Goal: Task Accomplishment & Management: Manage account settings

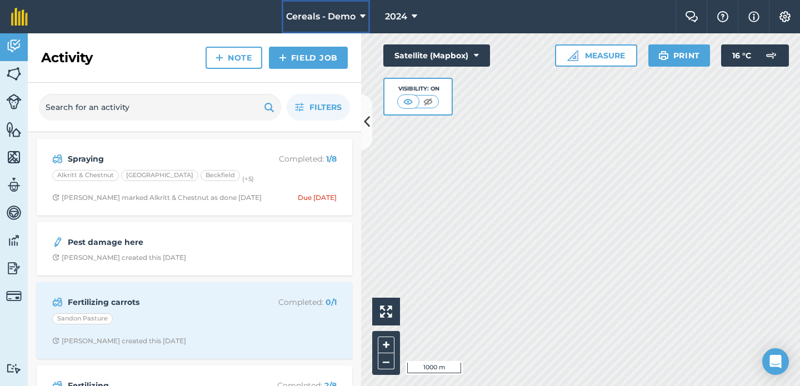
click at [324, 22] on span "Cereals - Demo" at bounding box center [320, 16] width 69 height 13
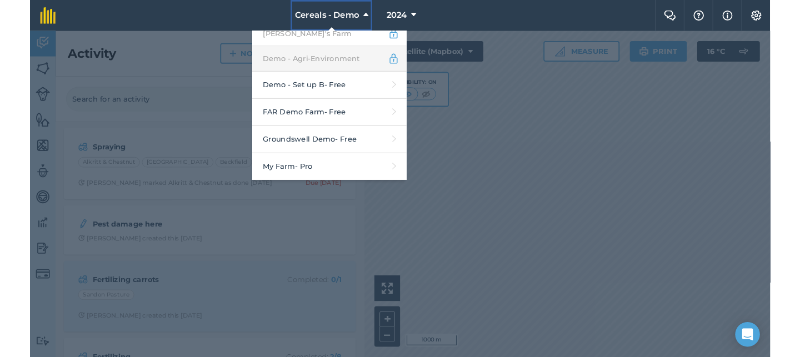
scroll to position [291, 0]
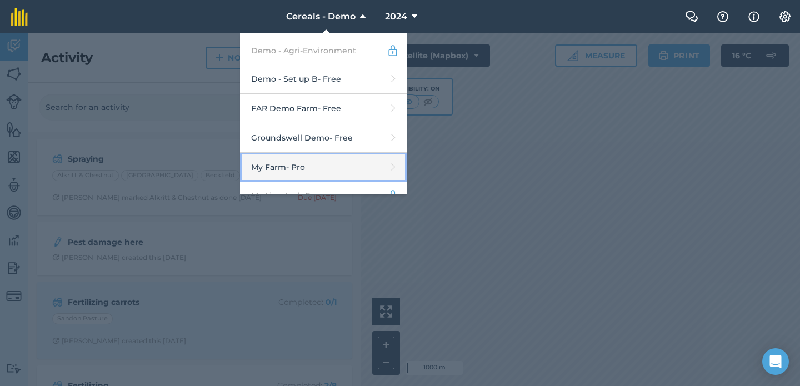
click at [326, 163] on link "My Farm - Pro" at bounding box center [323, 167] width 167 height 29
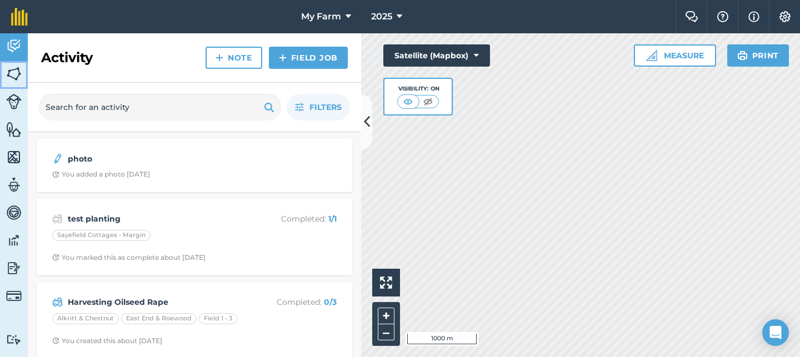
click at [15, 72] on img at bounding box center [14, 74] width 16 height 17
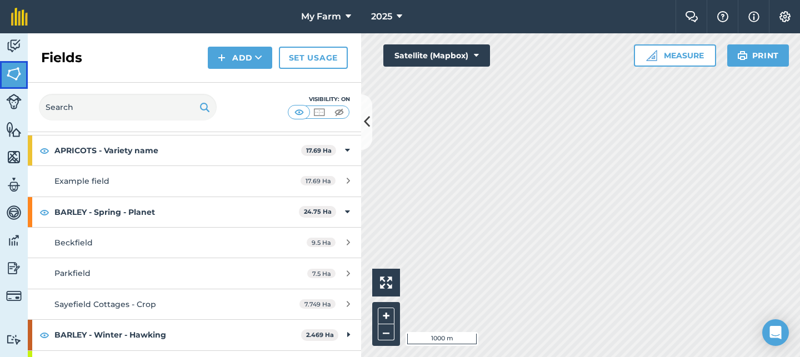
scroll to position [56, 0]
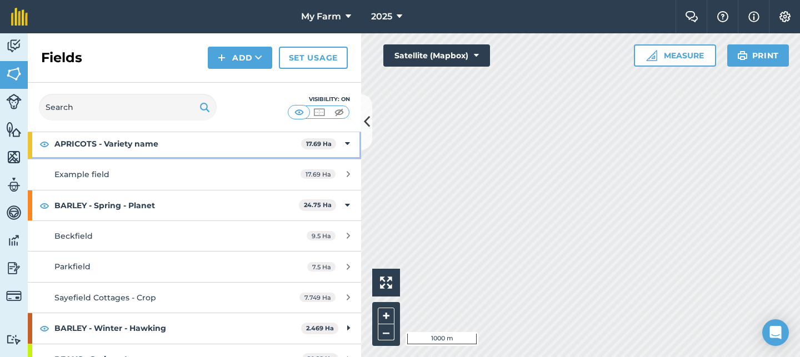
click at [161, 150] on strong "APRICOTS - Variety name" at bounding box center [177, 144] width 247 height 30
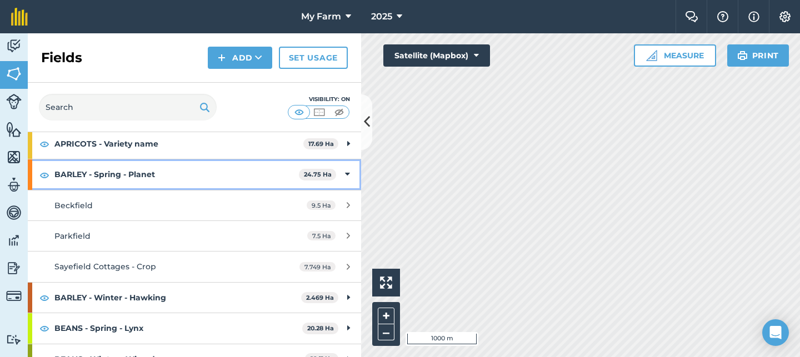
click at [164, 179] on strong "BARLEY - Spring - Planet" at bounding box center [176, 174] width 244 height 30
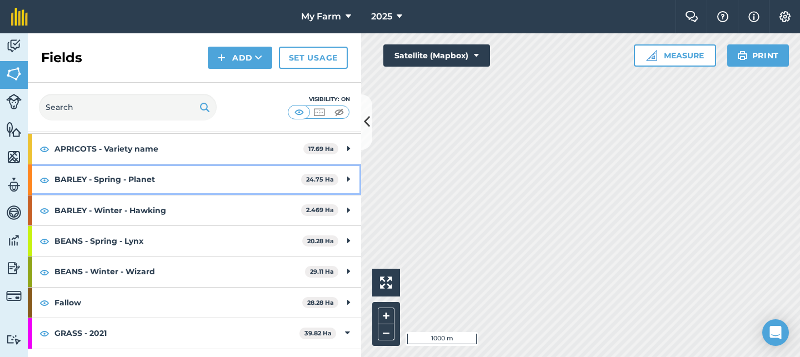
scroll to position [68, 0]
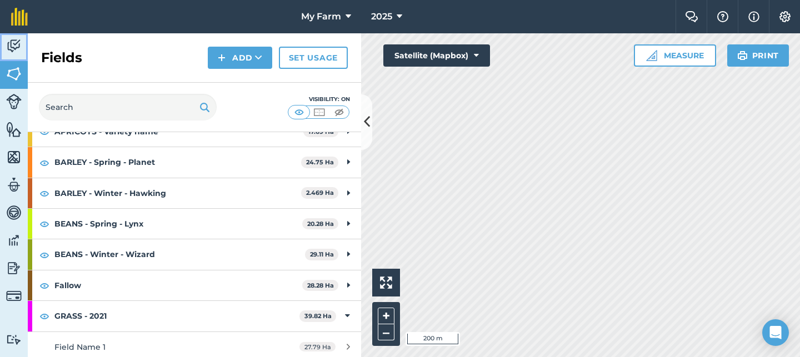
click at [16, 43] on img at bounding box center [14, 46] width 16 height 17
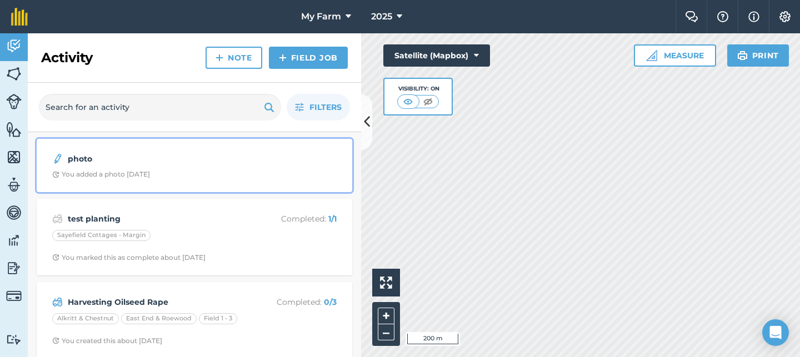
click at [206, 167] on div "photo You added a photo 26 days ago" at bounding box center [194, 166] width 302 height 40
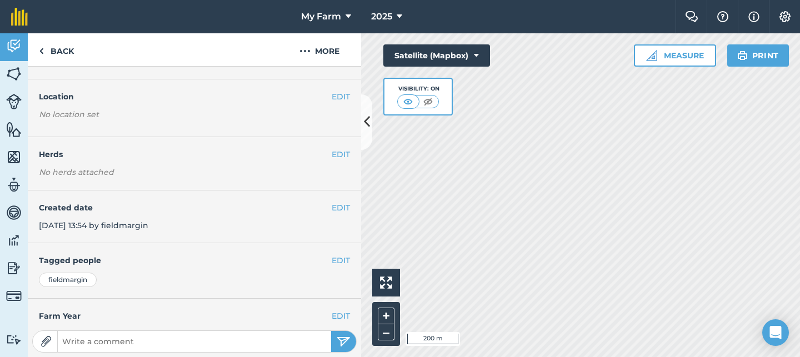
scroll to position [26, 0]
click at [80, 61] on link "Back" at bounding box center [56, 49] width 57 height 33
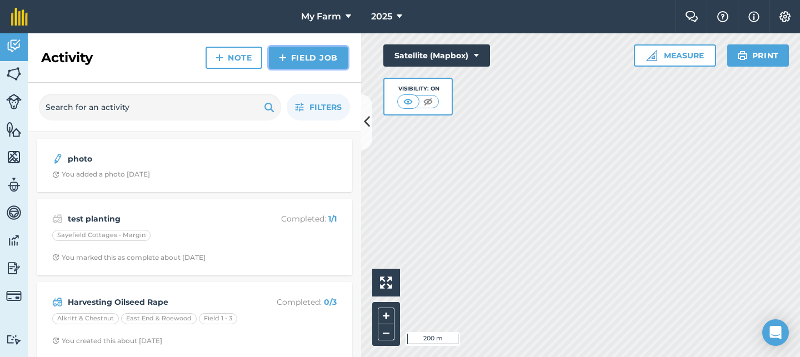
click at [323, 58] on link "Field Job" at bounding box center [308, 58] width 79 height 22
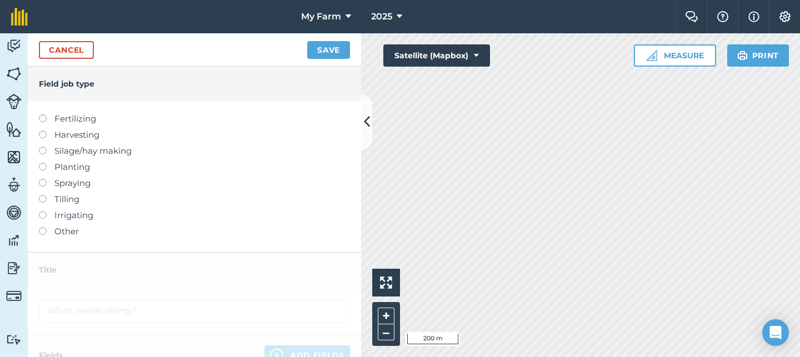
click at [62, 183] on label "Spraying" at bounding box center [194, 183] width 311 height 13
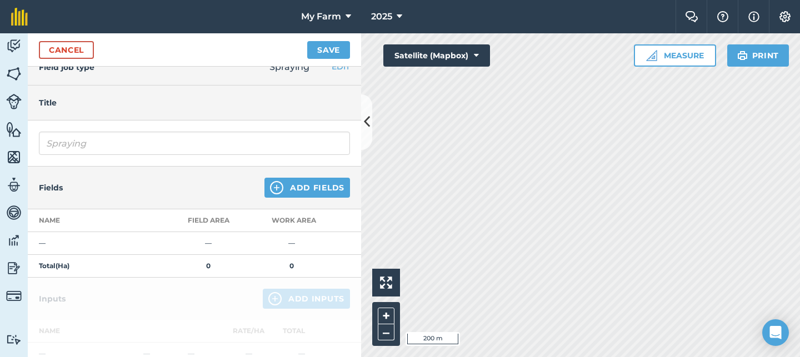
scroll to position [25, 0]
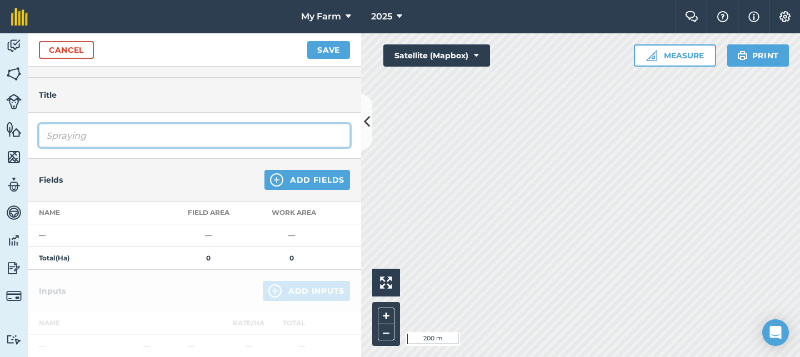
click at [118, 137] on input "Spraying" at bounding box center [194, 135] width 311 height 23
type input "Spraying - T1"
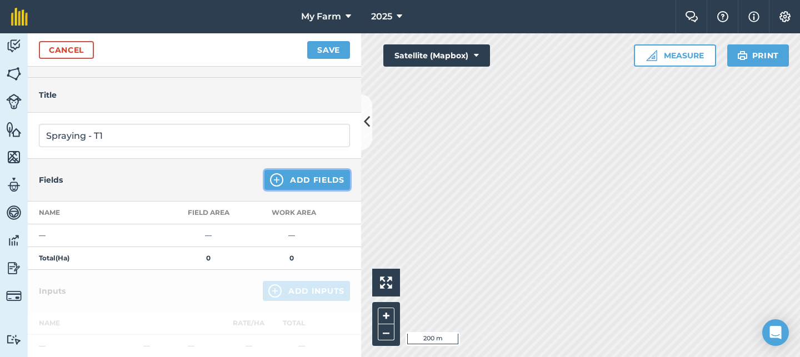
click at [295, 175] on button "Add Fields" at bounding box center [307, 180] width 86 height 20
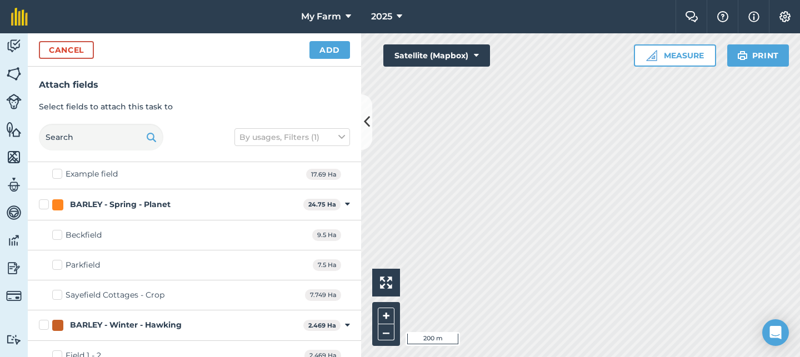
scroll to position [35, 0]
click at [44, 201] on label "BARLEY - Spring - Planet" at bounding box center [169, 203] width 260 height 12
click at [44, 201] on input "BARLEY - Spring - Planet" at bounding box center [42, 200] width 7 height 7
checkbox input "true"
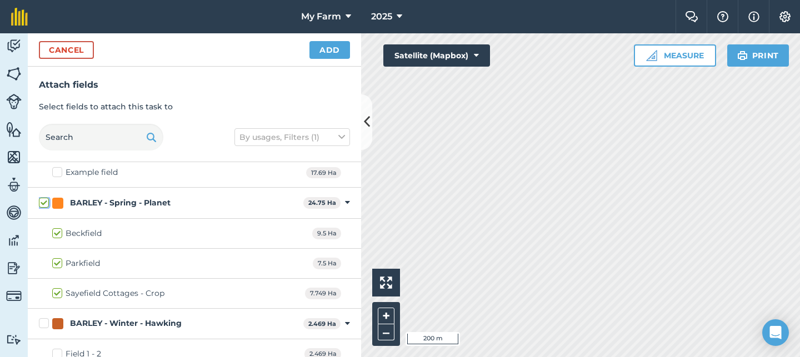
checkbox input "true"
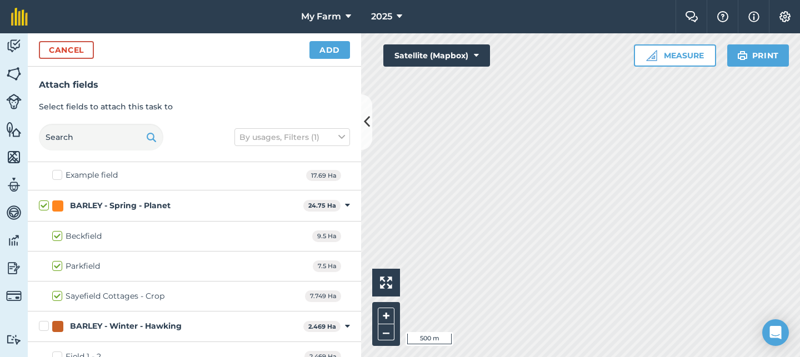
checkbox input "true"
click at [331, 55] on button "Add" at bounding box center [329, 50] width 41 height 18
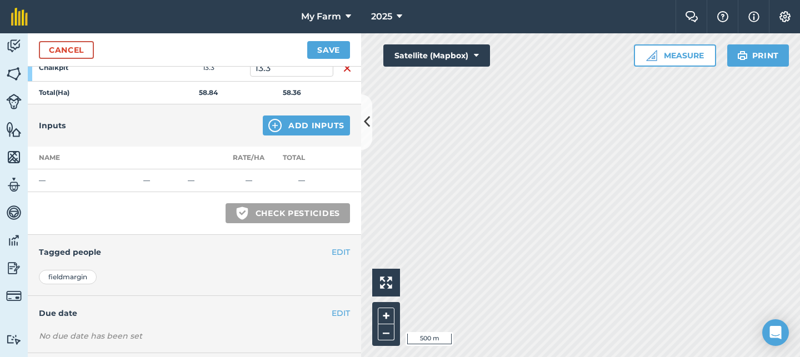
scroll to position [352, 0]
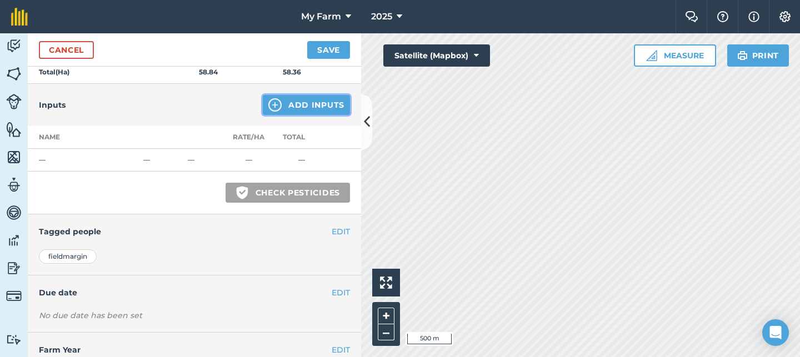
click at [301, 103] on button "Add Inputs" at bounding box center [306, 105] width 87 height 20
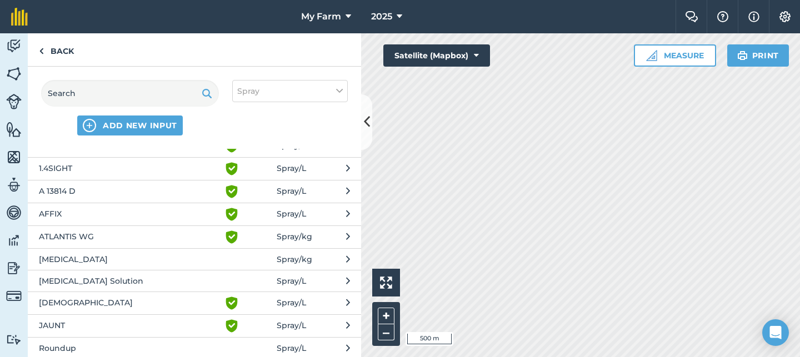
scroll to position [48, 0]
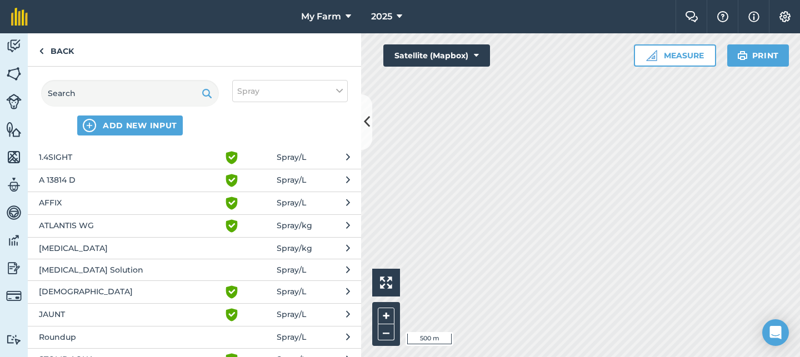
click at [151, 204] on span "AFFIX" at bounding box center [130, 203] width 182 height 13
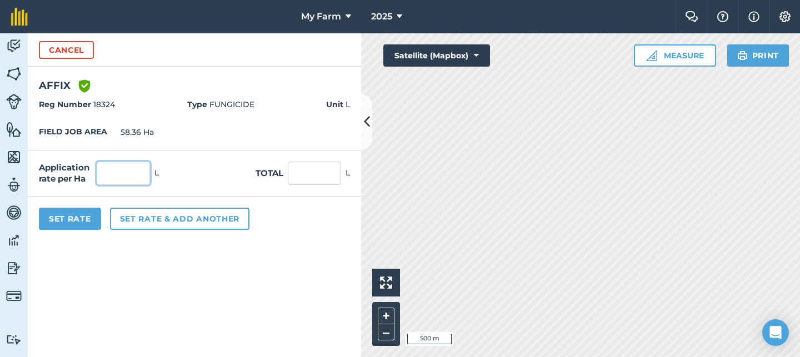
click at [142, 181] on input "text" at bounding box center [123, 173] width 53 height 23
type input "300"
type input "17,508"
click at [92, 217] on button "Set Rate" at bounding box center [70, 219] width 62 height 22
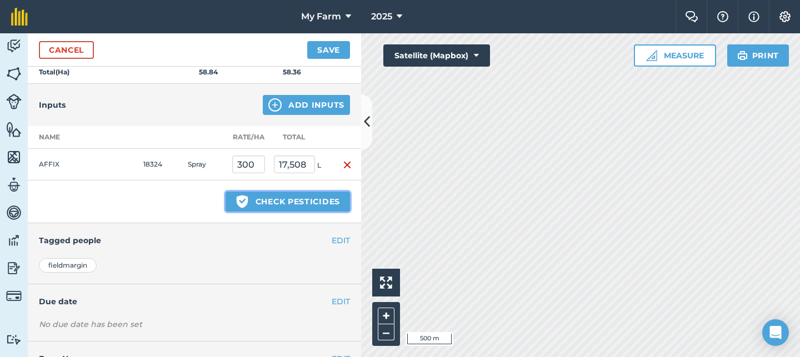
click at [308, 202] on button "Green shield with white tick Check pesticides" at bounding box center [288, 202] width 124 height 20
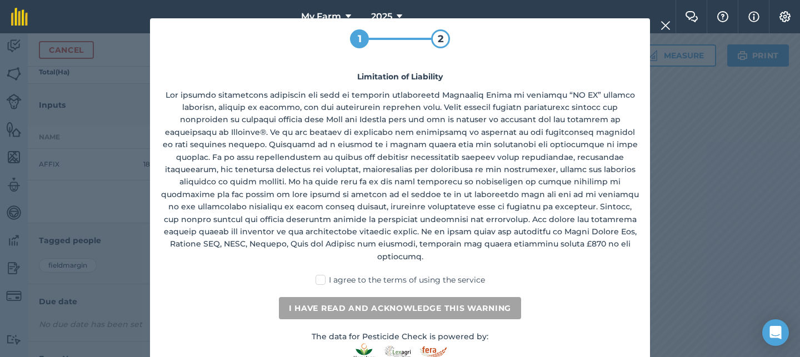
click at [329, 274] on label "I agree to the terms of using the service" at bounding box center [400, 280] width 169 height 12
click at [400, 274] on input "I agree to the terms of using the service" at bounding box center [403, 277] width 7 height 7
checkbox input "true"
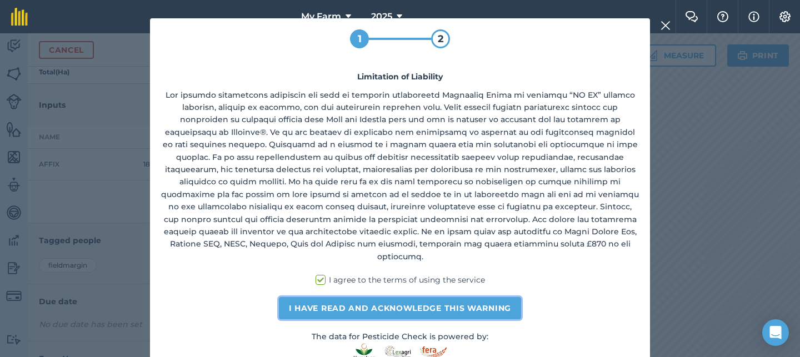
click at [370, 304] on button "I have read and acknowledge this warning" at bounding box center [400, 308] width 242 height 22
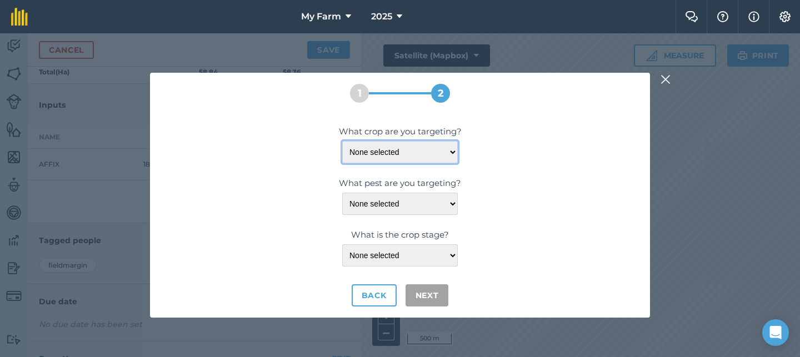
click at [450, 151] on select "None selected BARLEY-SPRING BARLEY-WINTER OILSEED-RAPE-SPRING OILSEED-RAPE-WINT…" at bounding box center [400, 152] width 116 height 22
select select "1121"
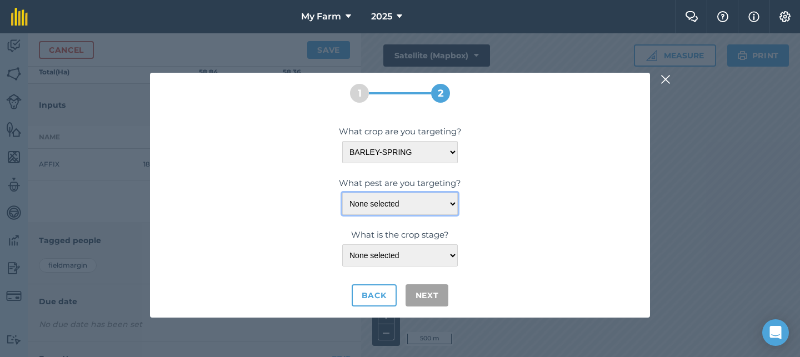
click at [448, 198] on select "None selected LEAF-BLOTCH LEAF-SPOT LEAF-SPOT/BLIGHT-BLACK: BRASSICAS MILDEW-GR…" at bounding box center [400, 204] width 116 height 22
select select "01274"
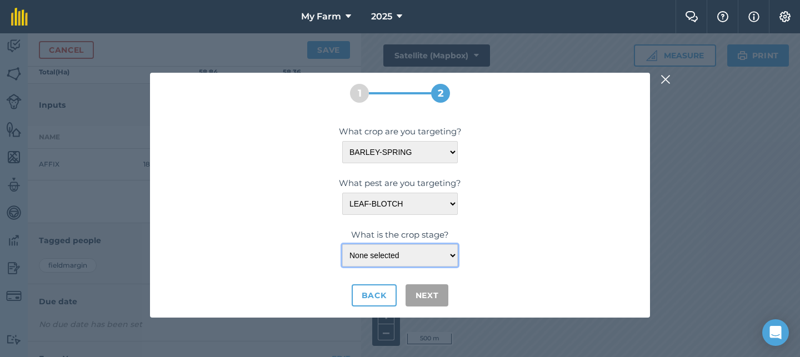
click at [438, 248] on select "None selected - <FLOWERING" at bounding box center [400, 255] width 116 height 22
select select "999"
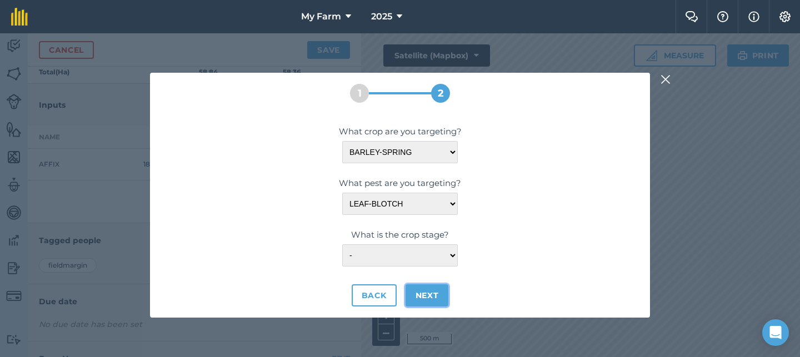
click at [430, 294] on button "Next" at bounding box center [427, 295] width 43 height 22
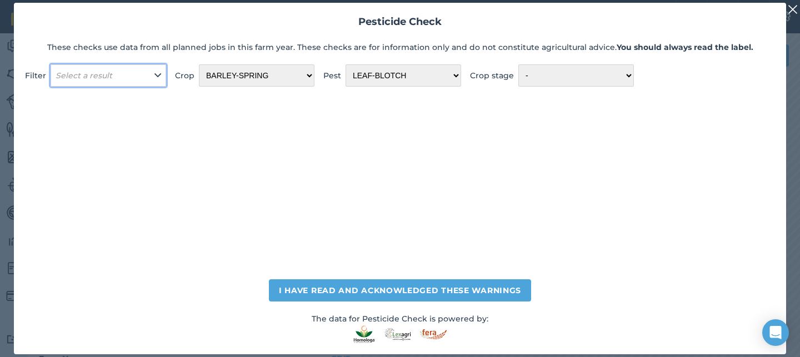
click at [133, 78] on button "Select a result" at bounding box center [109, 75] width 116 height 22
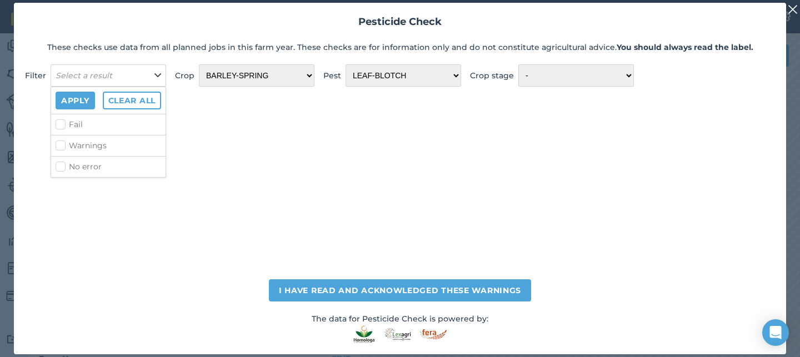
drag, startPoint x: 74, startPoint y: 124, endPoint x: 72, endPoint y: 145, distance: 21.2
click at [74, 124] on label "Fail" at bounding box center [109, 125] width 106 height 12
click at [63, 124] on input "Fail" at bounding box center [59, 122] width 7 height 7
checkbox input "true"
drag, startPoint x: 76, startPoint y: 148, endPoint x: 80, endPoint y: 166, distance: 18.7
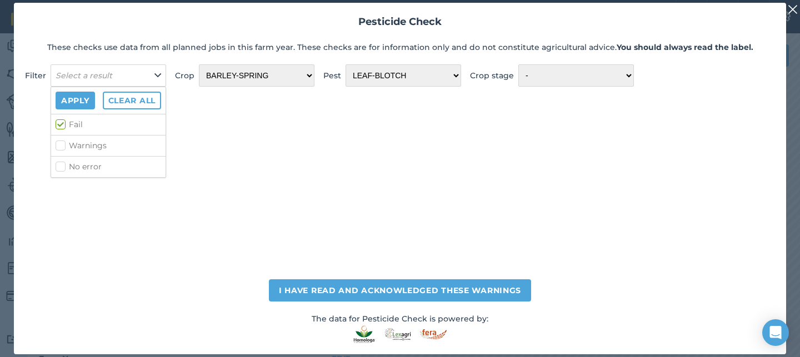
click at [76, 148] on label "Warnings" at bounding box center [109, 146] width 106 height 12
click at [63, 147] on input "Warnings" at bounding box center [59, 143] width 7 height 7
checkbox input "true"
drag, startPoint x: 80, startPoint y: 166, endPoint x: 83, endPoint y: 121, distance: 45.6
click at [80, 166] on label "No error" at bounding box center [109, 167] width 106 height 12
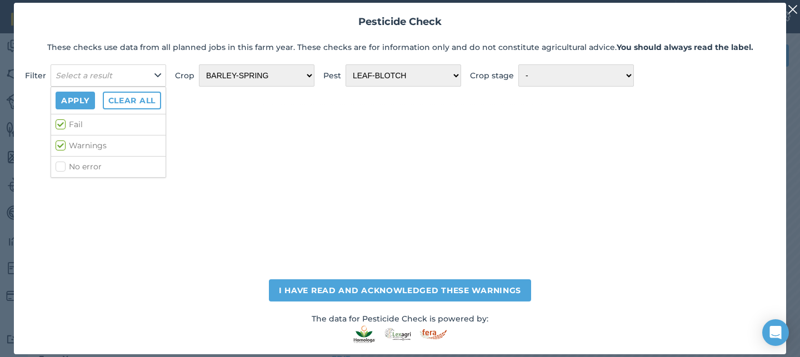
click at [74, 165] on label "No error" at bounding box center [109, 167] width 106 height 12
click at [63, 165] on input "No error" at bounding box center [59, 164] width 7 height 7
checkbox input "true"
click at [81, 102] on button "Apply" at bounding box center [75, 101] width 39 height 18
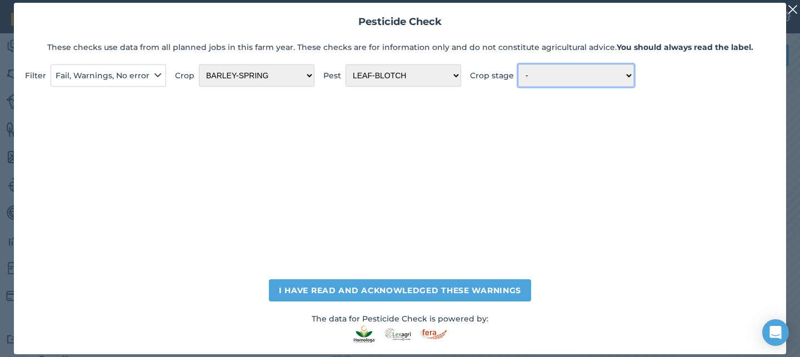
click at [575, 77] on select "- <FLOWERING" at bounding box center [576, 75] width 116 height 22
select select "101"
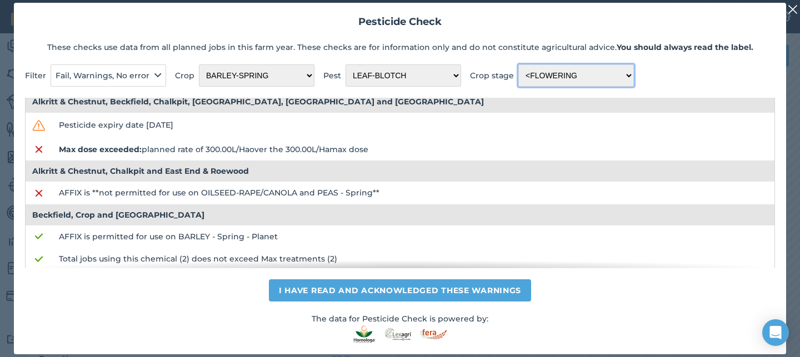
scroll to position [34, 0]
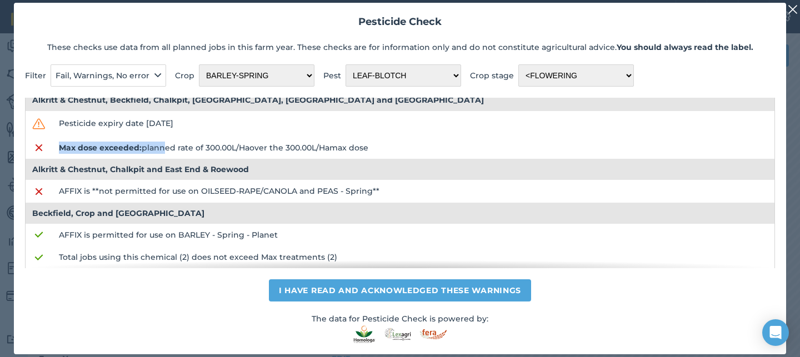
drag, startPoint x: 56, startPoint y: 144, endPoint x: 161, endPoint y: 153, distance: 105.4
click at [161, 153] on td "Max dose exceeded: planned rate of 300.00 L / Ha over the 300.00 L / Ha max dose" at bounding box center [413, 148] width 723 height 22
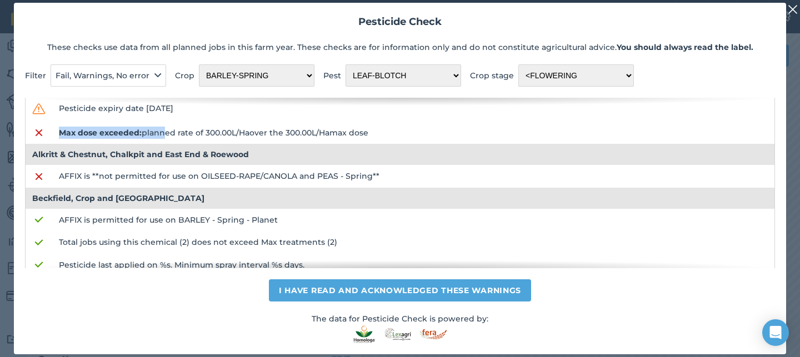
scroll to position [0, 0]
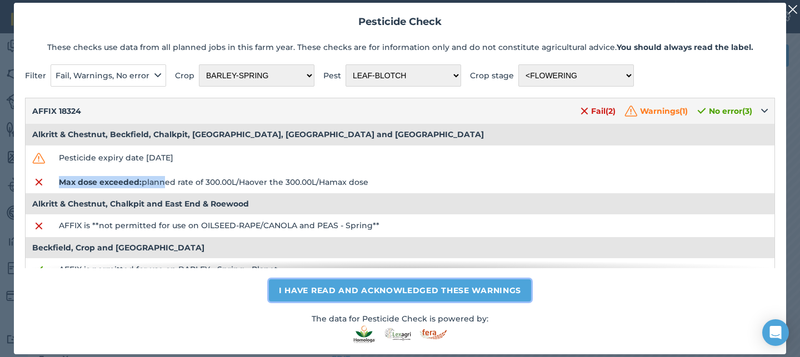
click at [412, 286] on button "I have read and acknowledged these warnings" at bounding box center [400, 290] width 262 height 22
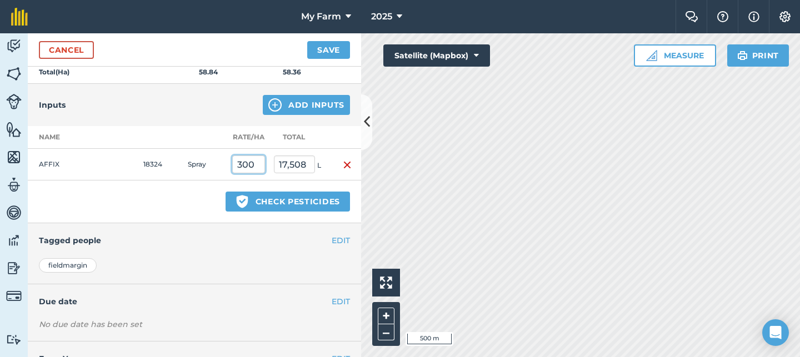
drag, startPoint x: 259, startPoint y: 167, endPoint x: 243, endPoint y: 167, distance: 16.7
click at [243, 167] on input "300" at bounding box center [248, 165] width 33 height 18
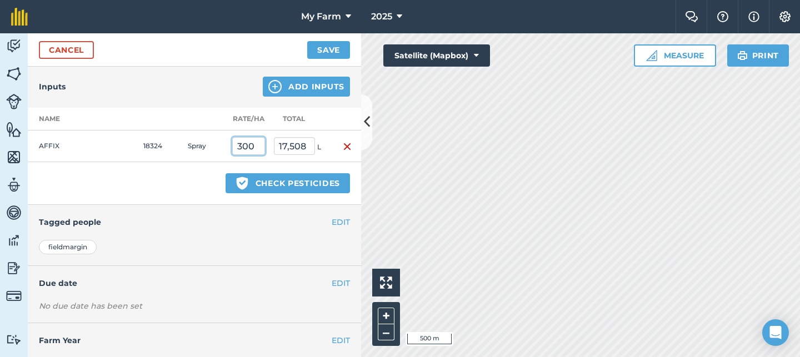
scroll to position [371, 0]
click at [339, 225] on button "EDIT" at bounding box center [341, 222] width 18 height 12
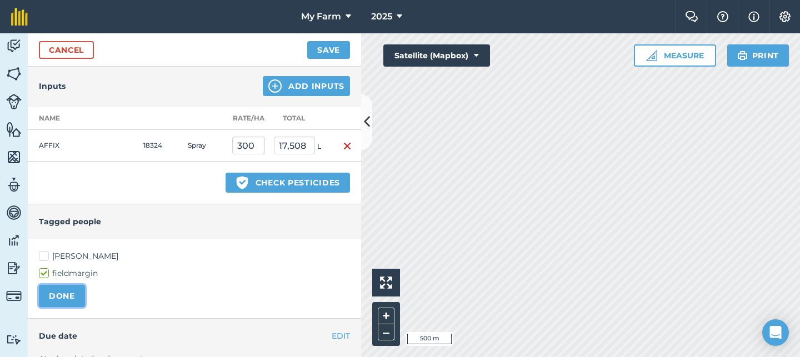
drag, startPoint x: 60, startPoint y: 296, endPoint x: 146, endPoint y: 287, distance: 86.0
click at [60, 296] on button "DONE" at bounding box center [62, 296] width 46 height 22
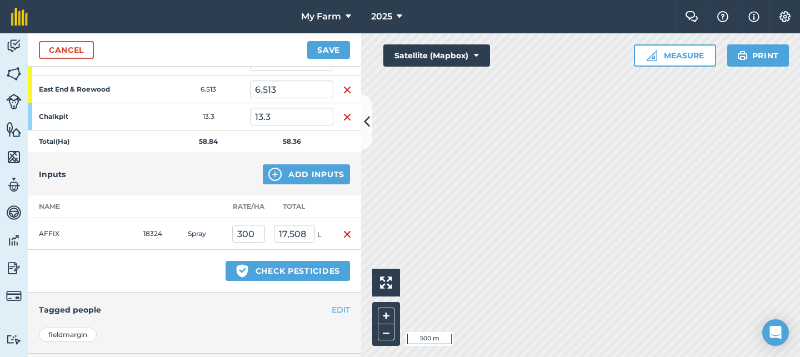
scroll to position [395, 0]
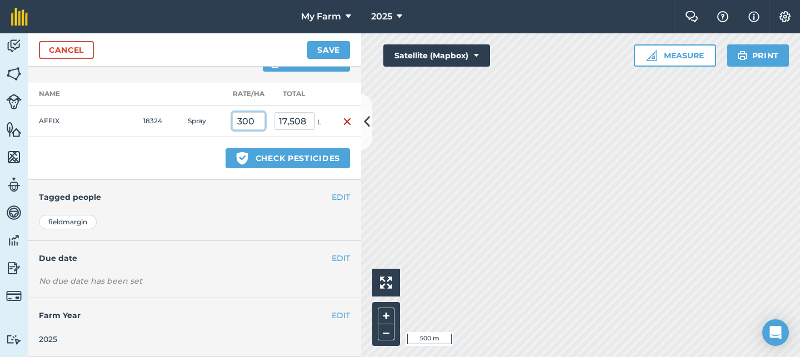
click at [247, 121] on input "300" at bounding box center [248, 121] width 33 height 18
type input "1"
type input "58.36"
drag, startPoint x: 163, startPoint y: 155, endPoint x: 217, endPoint y: 161, distance: 54.8
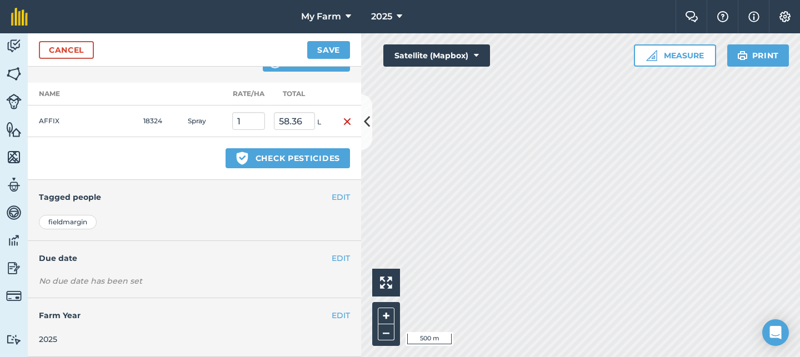
click at [163, 155] on div "Green shield with white tick Check pesticides" at bounding box center [194, 158] width 333 height 43
click at [313, 49] on button "Save" at bounding box center [328, 50] width 43 height 18
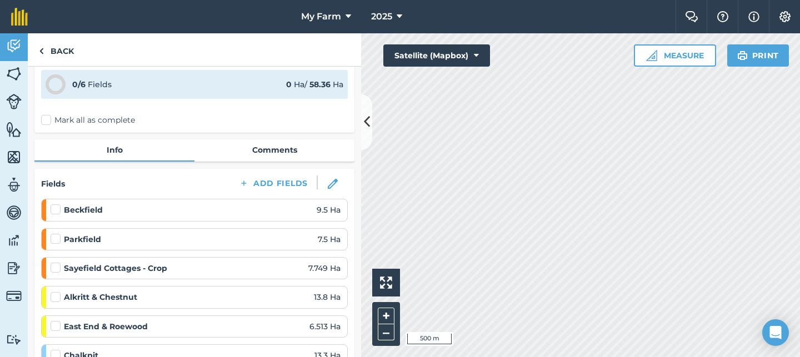
scroll to position [105, 0]
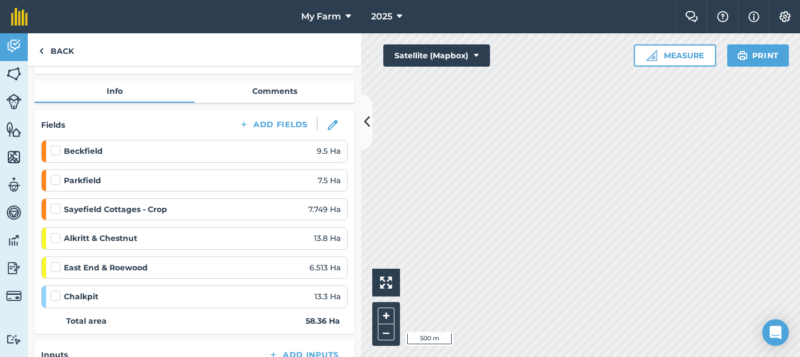
click at [54, 145] on label at bounding box center [57, 145] width 13 height 0
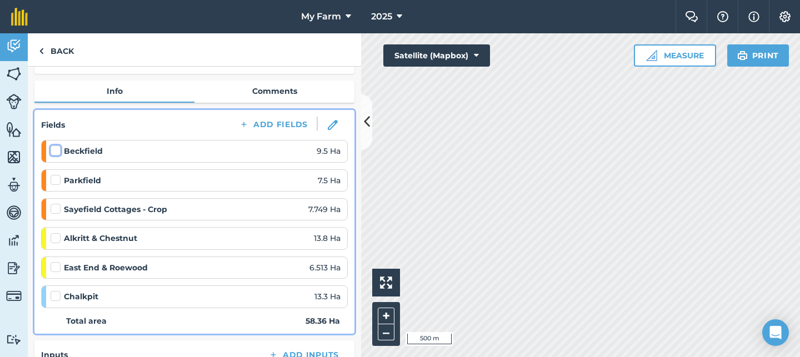
click at [54, 152] on input "checkbox" at bounding box center [54, 148] width 7 height 7
checkbox input "false"
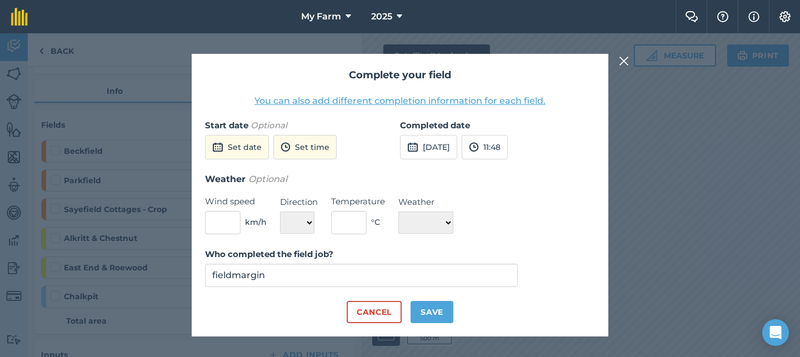
click at [402, 105] on button "You can also add different completion information for each field." at bounding box center [399, 100] width 291 height 13
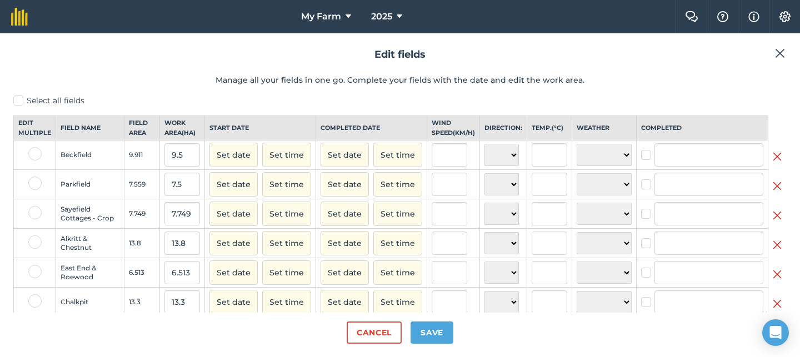
scroll to position [28, 0]
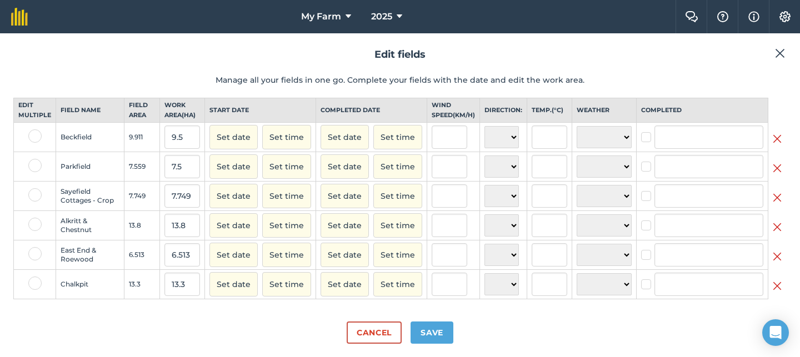
click at [780, 53] on img at bounding box center [780, 53] width 10 height 13
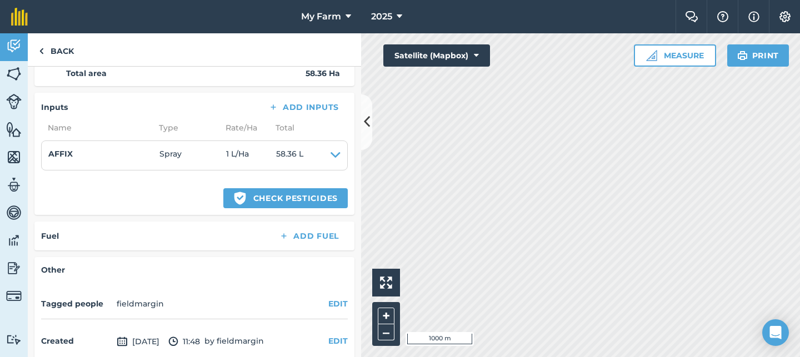
scroll to position [441, 0]
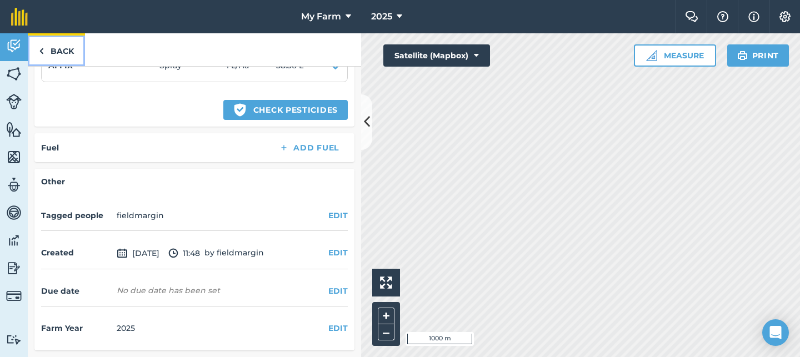
click at [67, 50] on link "Back" at bounding box center [56, 49] width 57 height 33
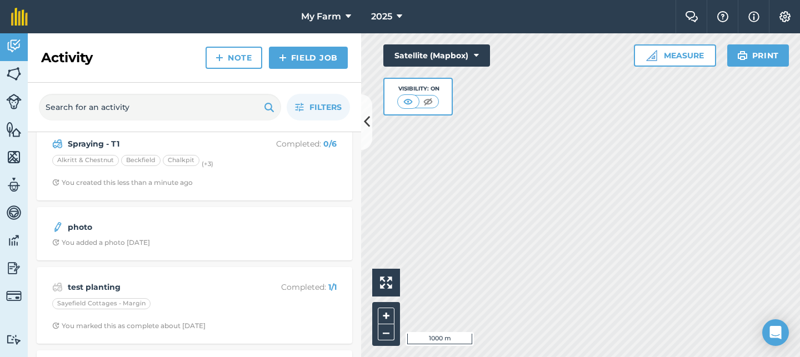
scroll to position [17, 0]
click at [19, 124] on img at bounding box center [14, 129] width 16 height 17
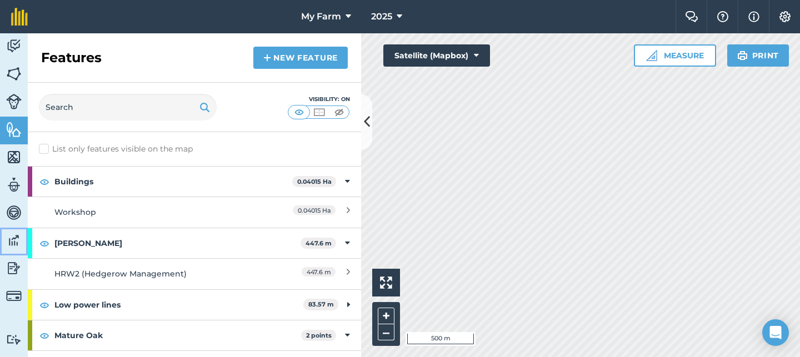
click at [16, 243] on img at bounding box center [14, 240] width 16 height 17
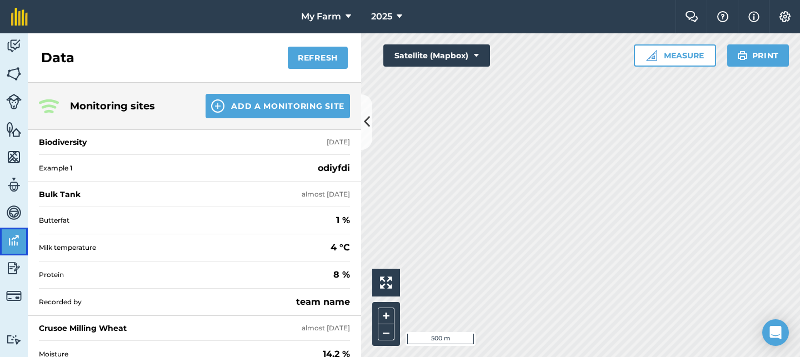
click at [15, 252] on link "Data" at bounding box center [14, 242] width 28 height 28
click at [14, 268] on img at bounding box center [14, 268] width 16 height 17
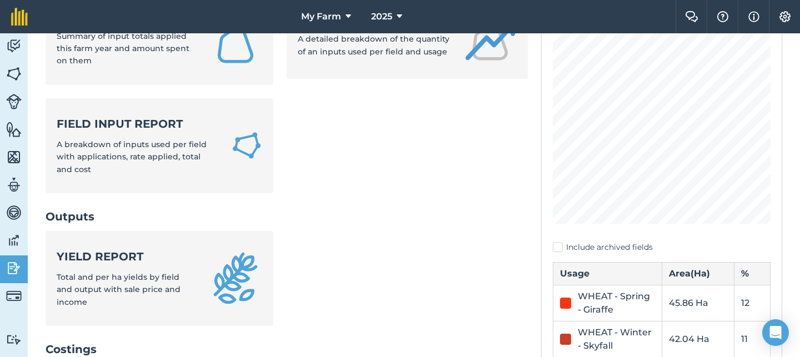
scroll to position [137, 0]
click at [16, 240] on img at bounding box center [14, 240] width 16 height 17
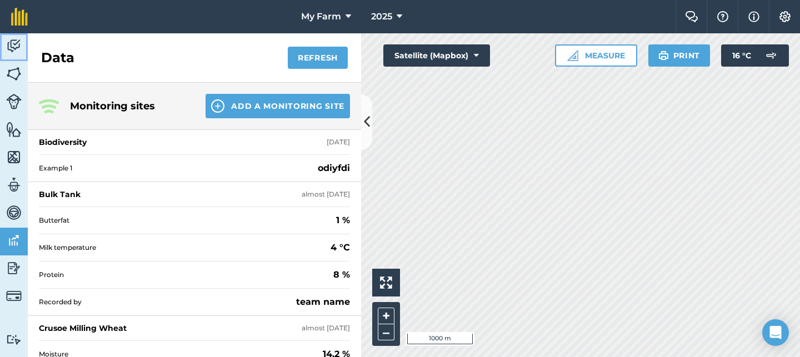
click at [14, 42] on img at bounding box center [14, 46] width 16 height 17
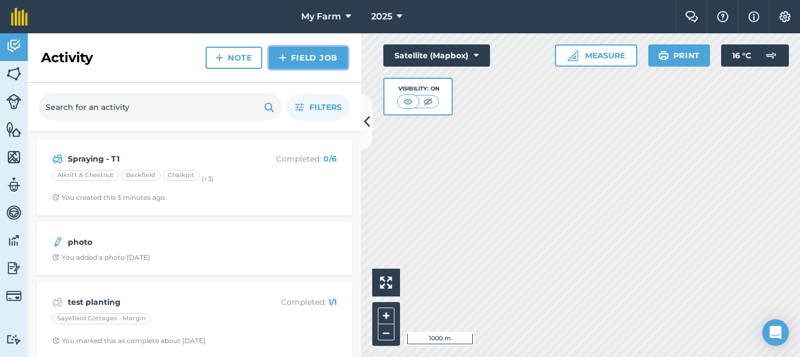
click at [306, 64] on link "Field Job" at bounding box center [308, 58] width 79 height 22
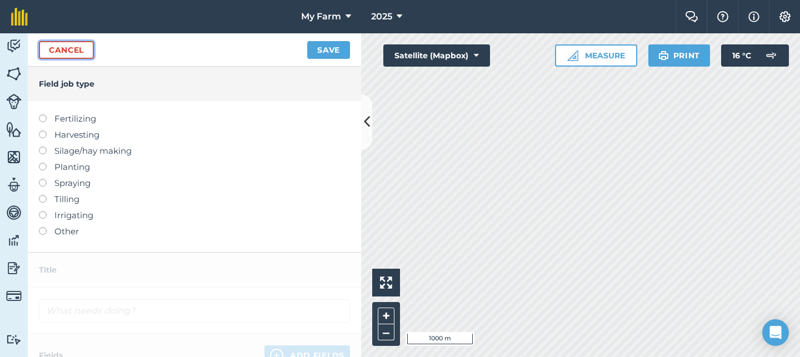
click at [72, 53] on link "Cancel" at bounding box center [66, 50] width 55 height 18
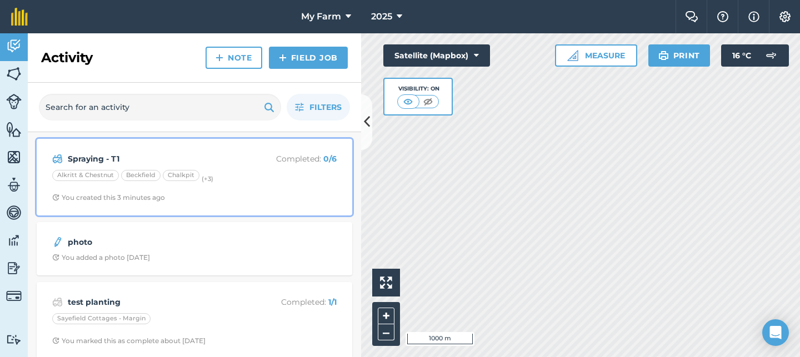
click at [100, 154] on strong "Spraying - T1" at bounding box center [156, 159] width 176 height 12
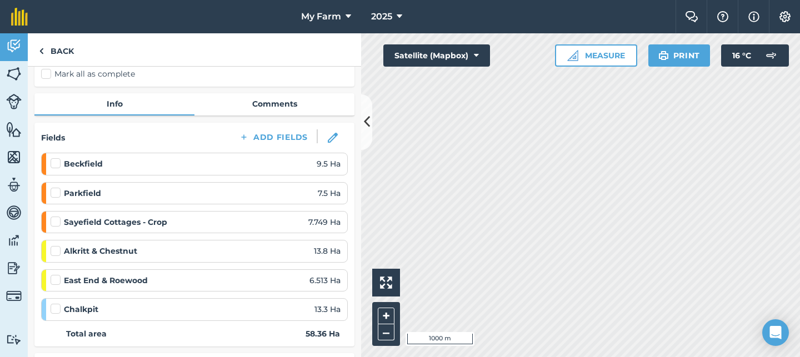
scroll to position [98, 0]
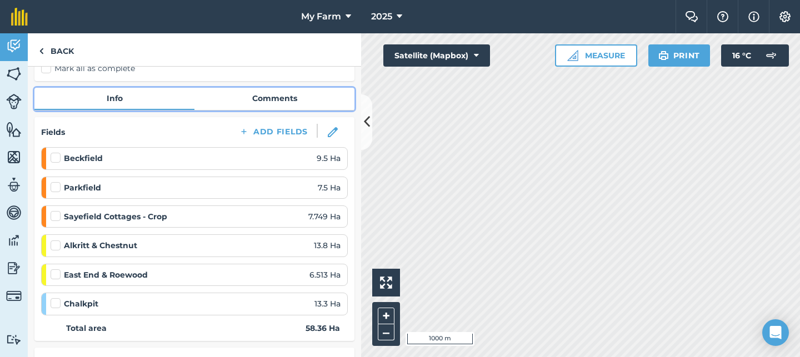
click at [282, 101] on link "Comments" at bounding box center [274, 98] width 160 height 21
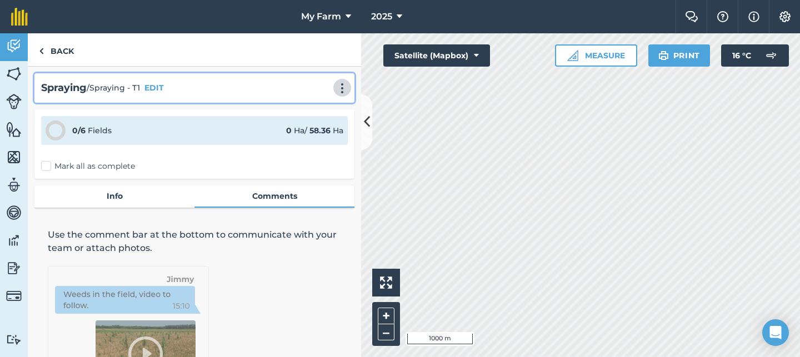
click at [344, 90] on img at bounding box center [342, 88] width 13 height 11
click at [334, 113] on link "Print" at bounding box center [318, 112] width 71 height 22
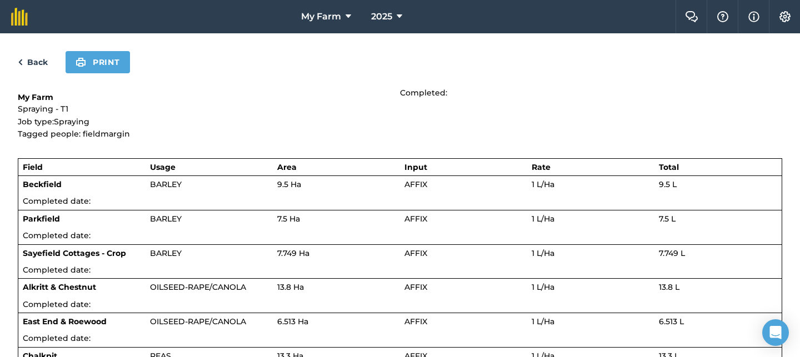
click at [29, 57] on link "Back" at bounding box center [33, 62] width 30 height 13
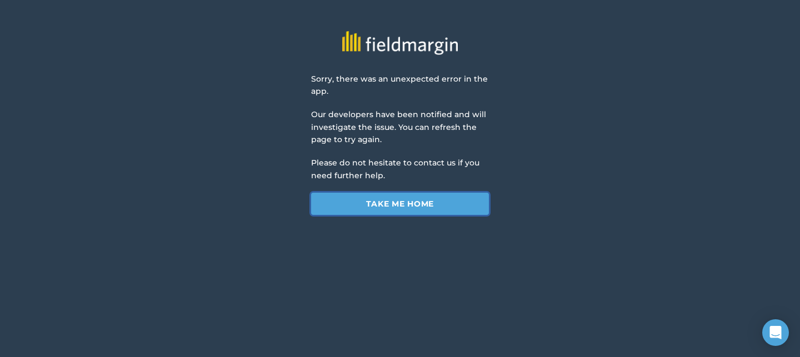
click at [375, 212] on link "Take me home" at bounding box center [400, 204] width 178 height 22
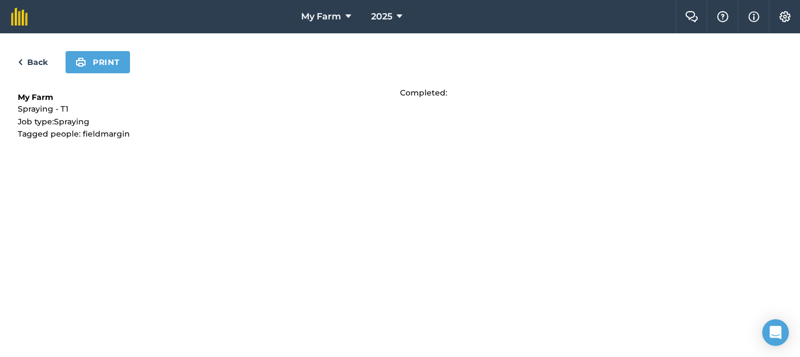
click at [28, 62] on link "Back" at bounding box center [33, 62] width 30 height 13
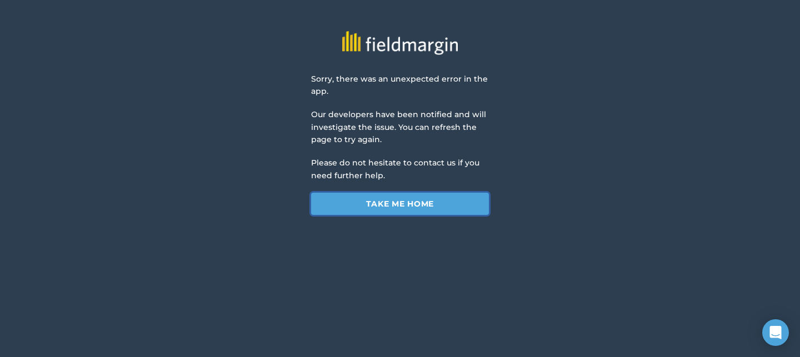
click at [451, 208] on link "Take me home" at bounding box center [400, 204] width 178 height 22
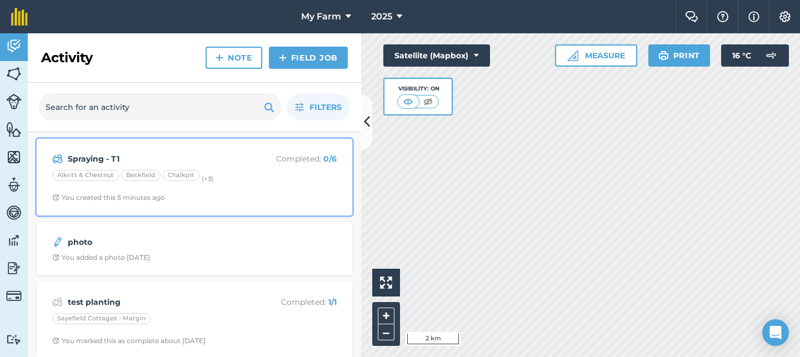
click at [248, 173] on div "Alkritt & Chestnut Beckfield Chalkpit (+ 3 )" at bounding box center [194, 177] width 284 height 14
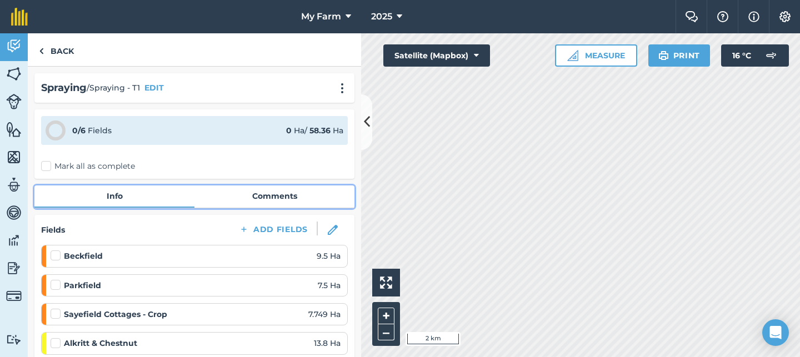
click at [316, 202] on link "Comments" at bounding box center [274, 196] width 160 height 21
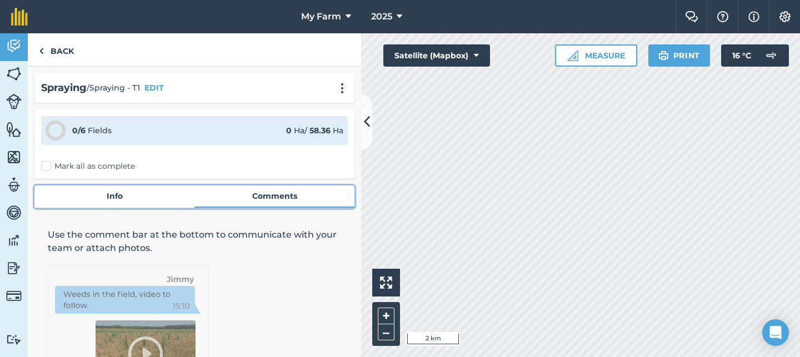
click at [111, 193] on link "Info" at bounding box center [114, 196] width 160 height 21
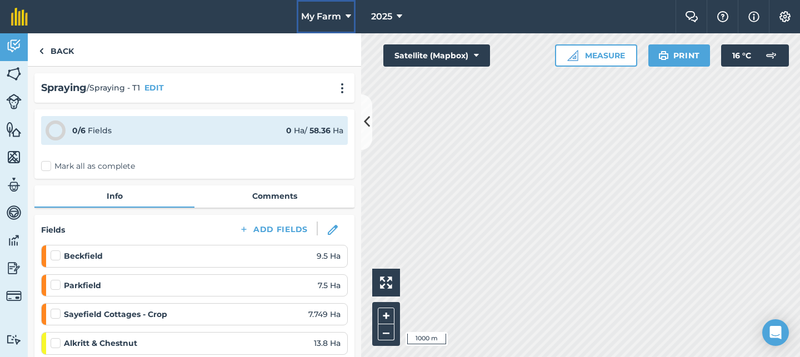
click at [344, 13] on button "My Farm" at bounding box center [326, 16] width 59 height 33
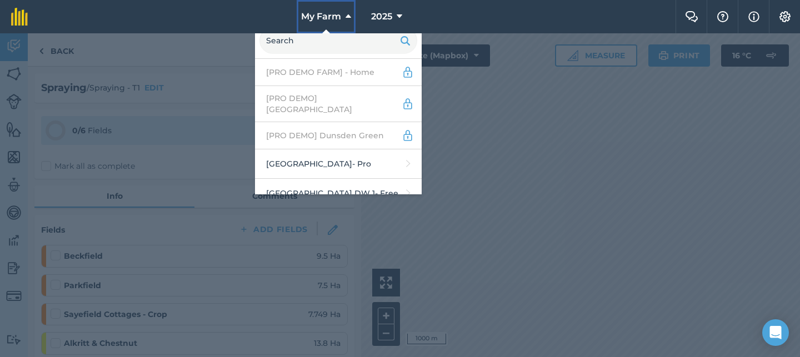
scroll to position [18, 0]
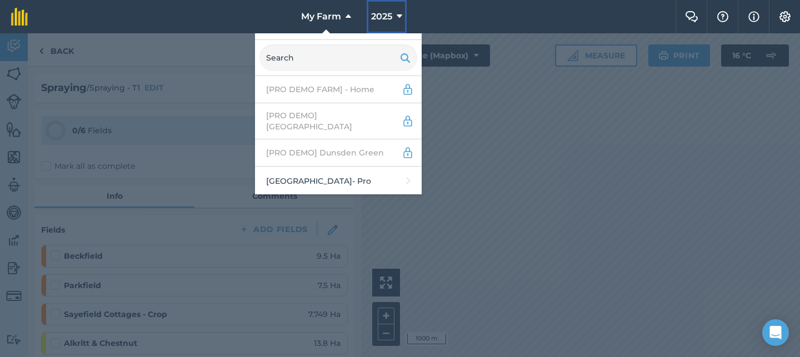
click at [394, 16] on button "2025" at bounding box center [387, 16] width 40 height 33
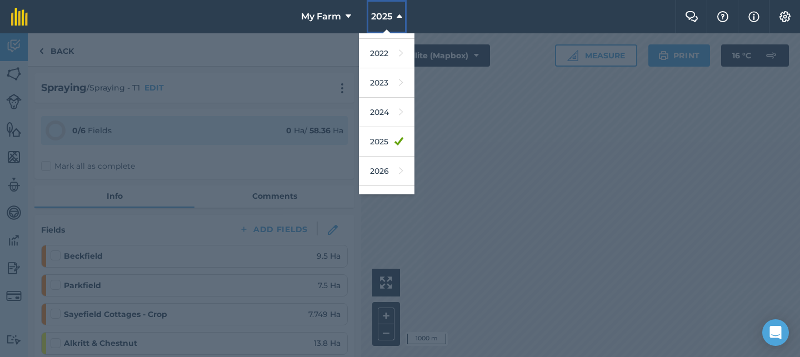
scroll to position [163, 0]
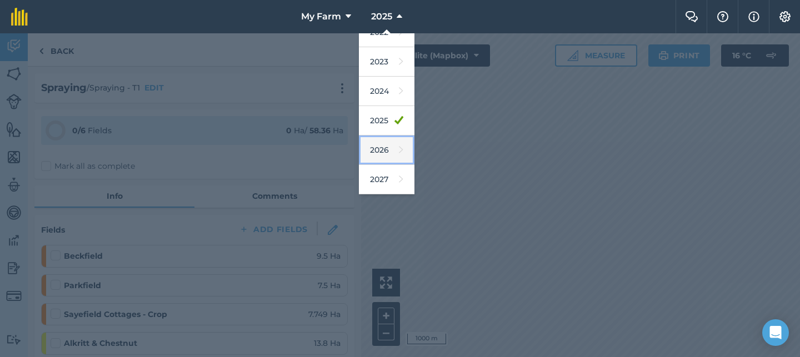
click at [406, 144] on link "2026" at bounding box center [387, 150] width 56 height 29
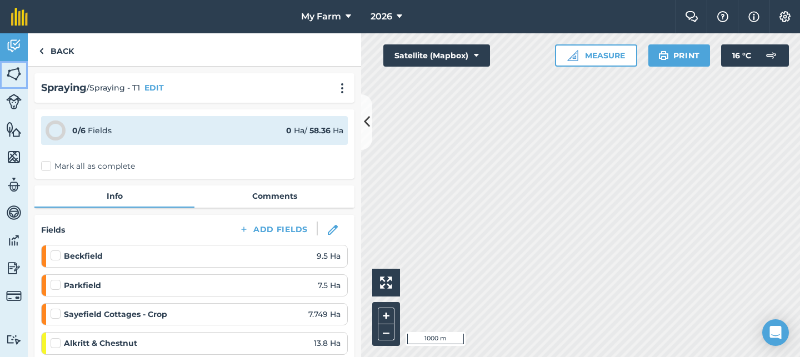
click at [25, 71] on link "Fields" at bounding box center [14, 75] width 28 height 28
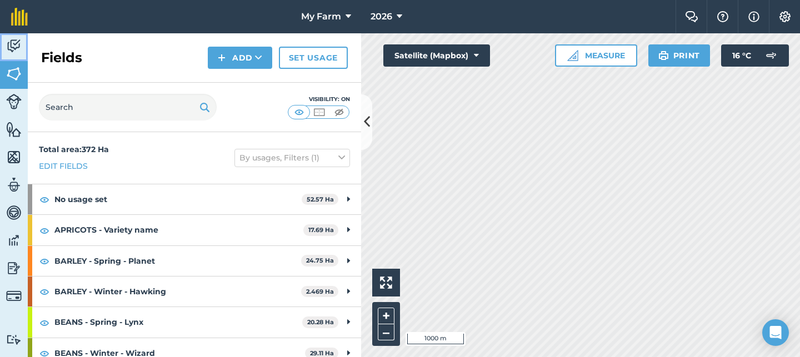
click at [14, 45] on img at bounding box center [14, 46] width 16 height 17
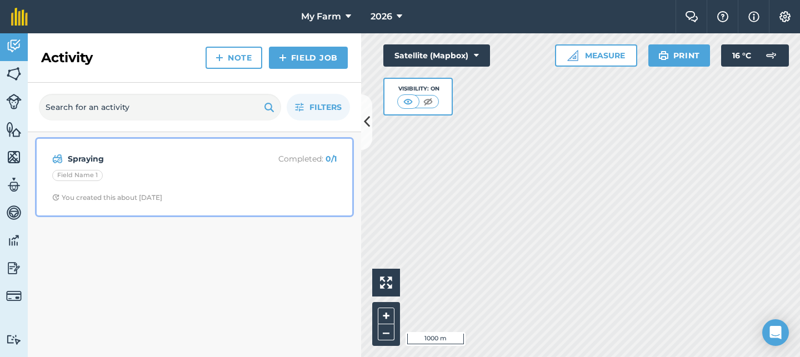
click at [247, 159] on div "Spraying Completed : 0 / 1" at bounding box center [194, 158] width 284 height 13
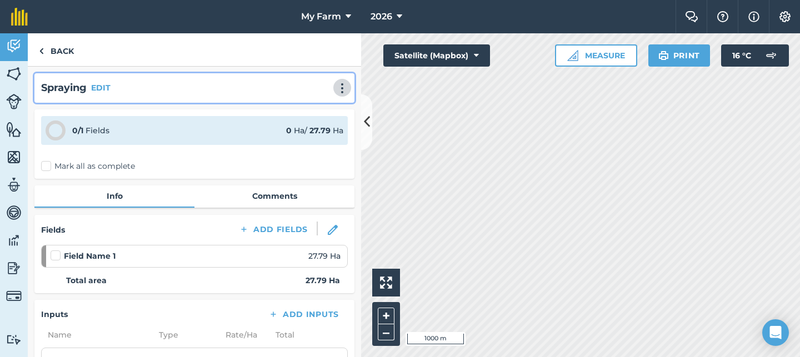
click at [344, 87] on img at bounding box center [342, 88] width 13 height 11
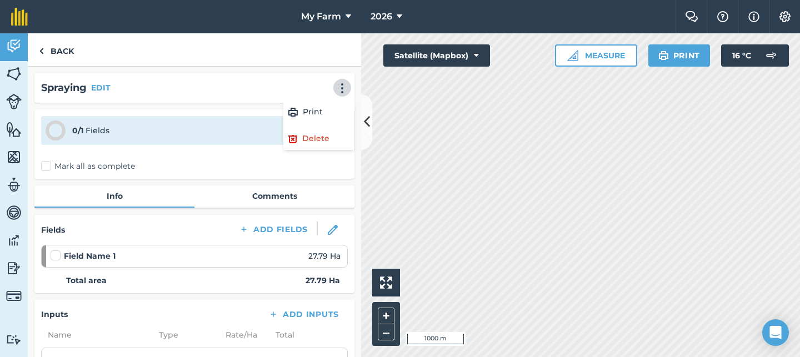
drag, startPoint x: 213, startPoint y: 77, endPoint x: 149, endPoint y: 89, distance: 65.6
click at [212, 77] on div "Spraying EDIT Print Delete" at bounding box center [194, 87] width 320 height 29
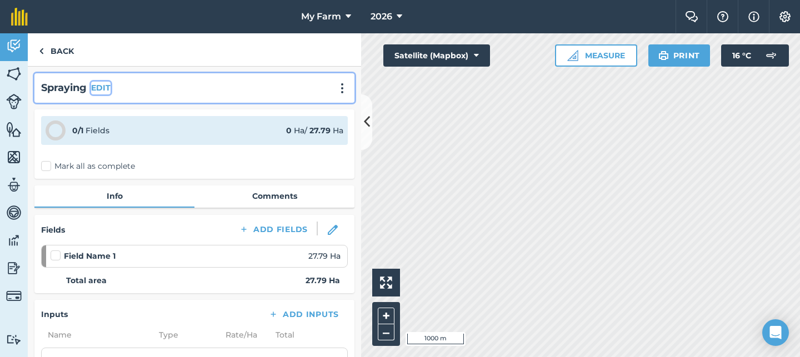
click at [109, 83] on button "EDIT" at bounding box center [100, 88] width 19 height 12
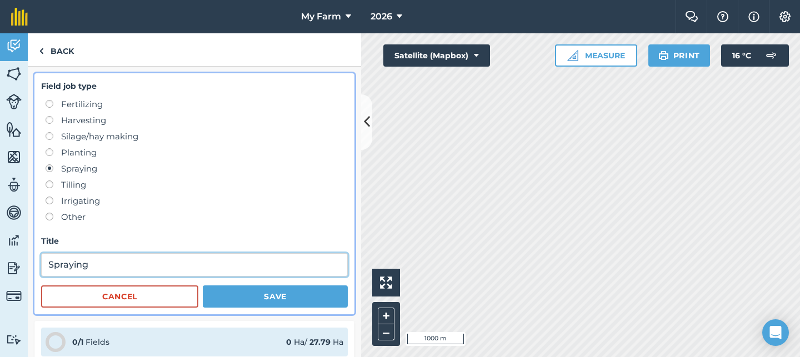
click at [142, 267] on input "Spraying" at bounding box center [194, 264] width 307 height 23
type input "Spraying -TBD"
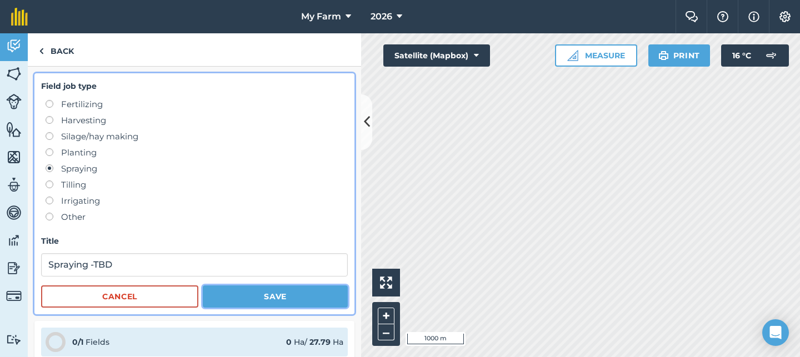
click at [238, 298] on button "Save" at bounding box center [275, 297] width 145 height 22
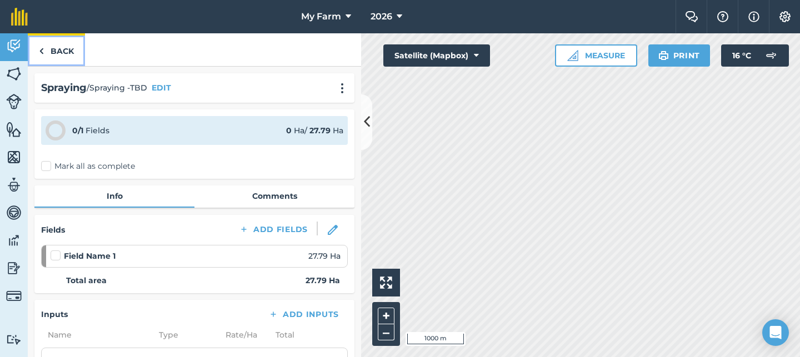
click at [70, 50] on link "Back" at bounding box center [56, 49] width 57 height 33
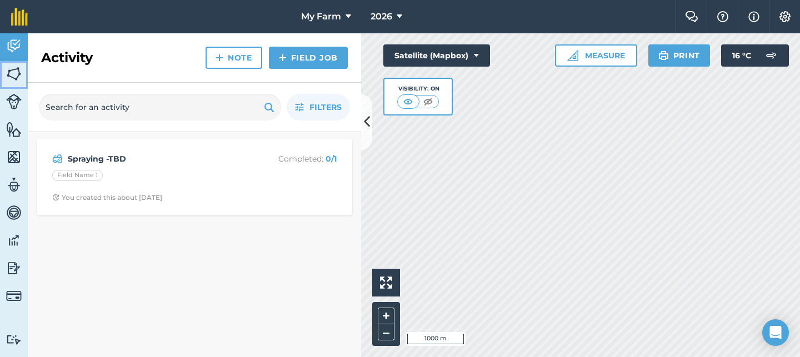
click at [24, 76] on link "Fields" at bounding box center [14, 75] width 28 height 28
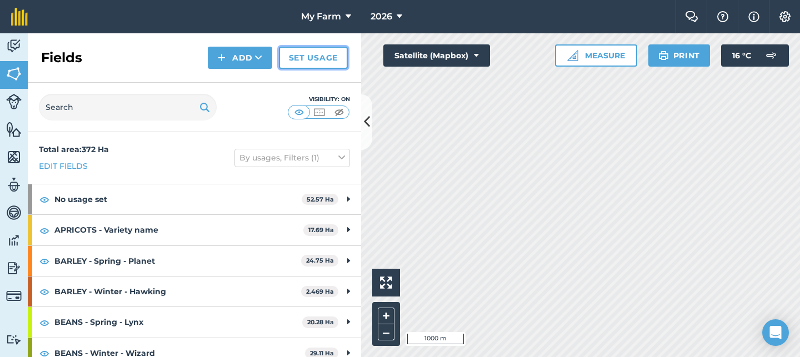
click at [332, 53] on link "Set usage" at bounding box center [313, 58] width 69 height 22
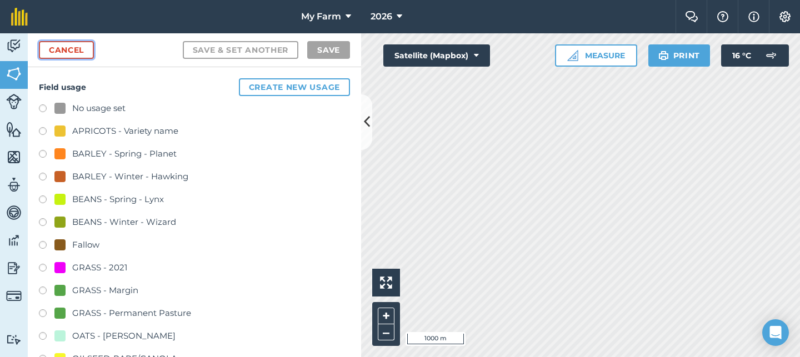
click at [58, 48] on link "Cancel" at bounding box center [66, 50] width 55 height 18
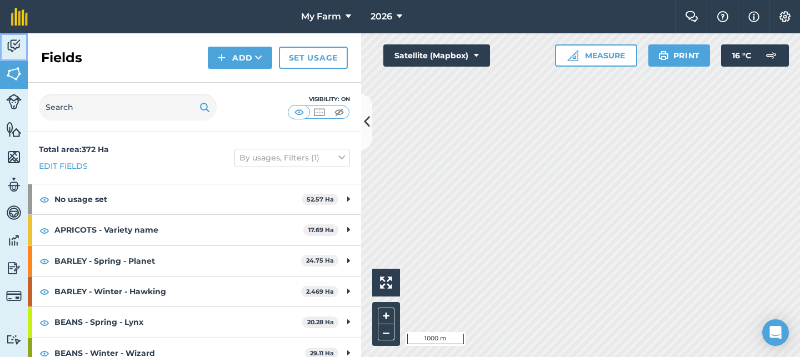
click at [19, 46] on img at bounding box center [14, 46] width 16 height 17
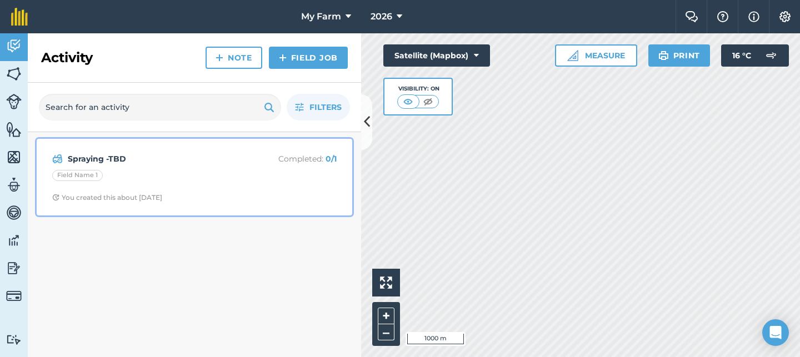
click at [246, 193] on div "Spraying -TBD Completed : 0 / 1 Field Name 1 You created this about 2 months ago" at bounding box center [194, 177] width 302 height 63
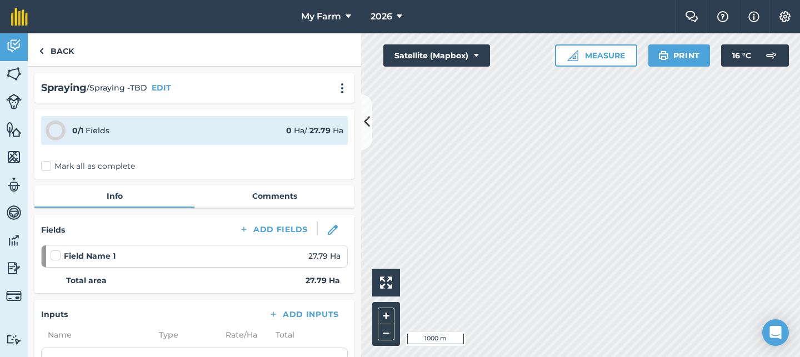
click at [57, 250] on label at bounding box center [57, 250] width 13 height 0
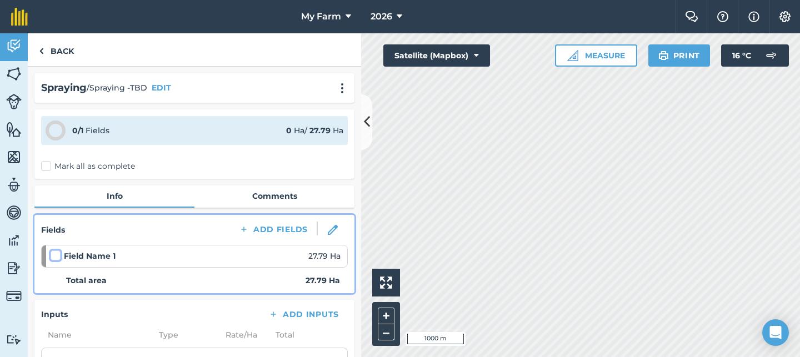
click at [57, 256] on input "checkbox" at bounding box center [54, 253] width 7 height 7
checkbox input "false"
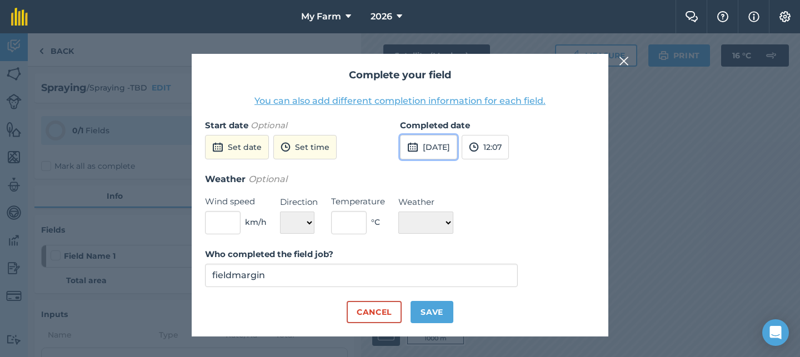
click at [443, 149] on button "16th Sep 2025" at bounding box center [428, 147] width 57 height 24
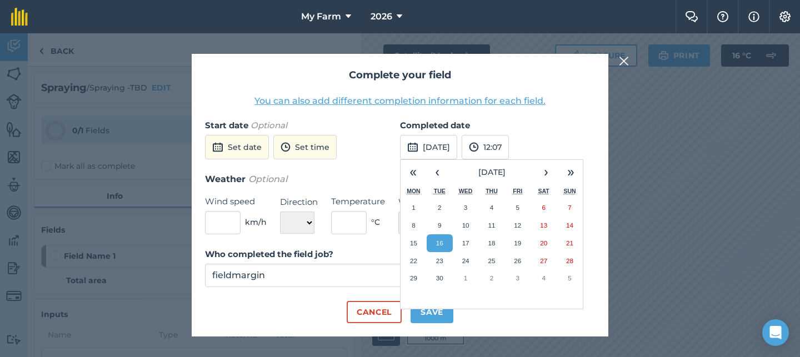
click at [562, 127] on label "Completed date" at bounding box center [497, 125] width 195 height 13
click at [442, 148] on button "16th Sep 2025" at bounding box center [428, 147] width 57 height 24
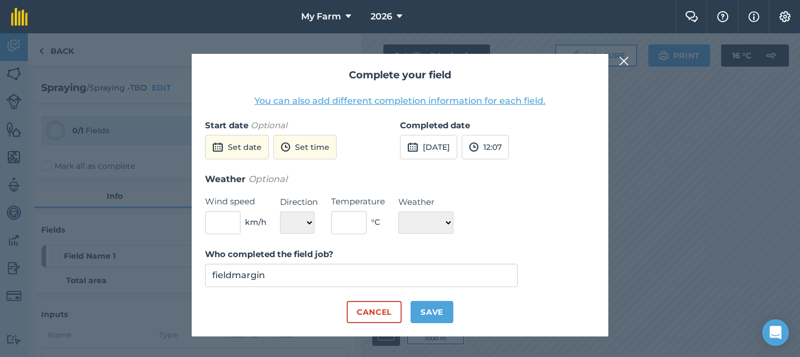
click at [628, 63] on img at bounding box center [624, 60] width 10 height 13
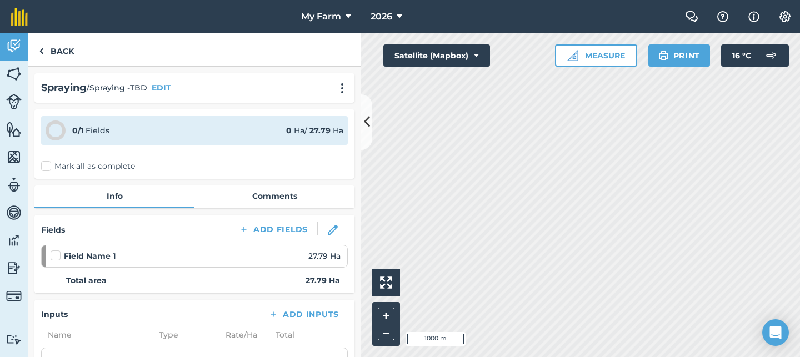
scroll to position [296, 0]
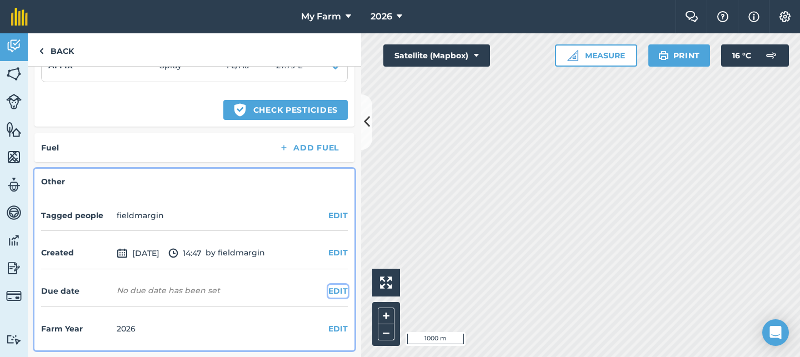
click at [334, 289] on button "EDIT" at bounding box center [337, 291] width 19 height 12
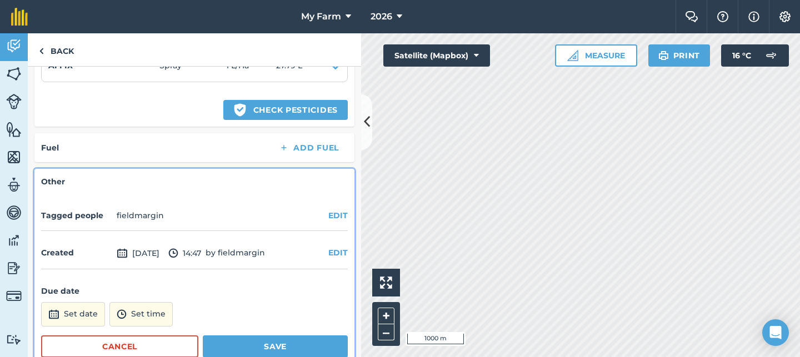
scroll to position [356, 0]
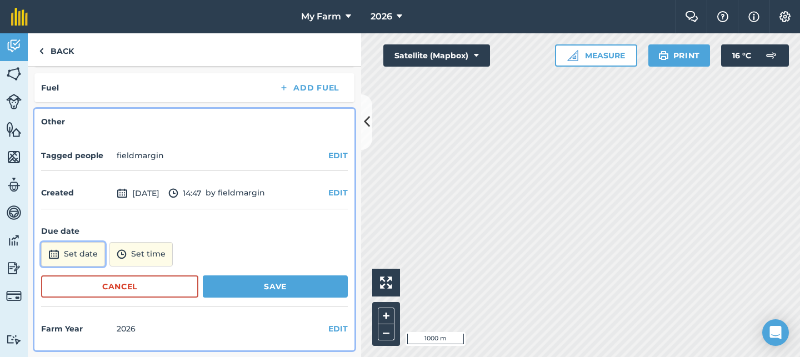
click at [84, 252] on button "Set date" at bounding box center [73, 254] width 64 height 24
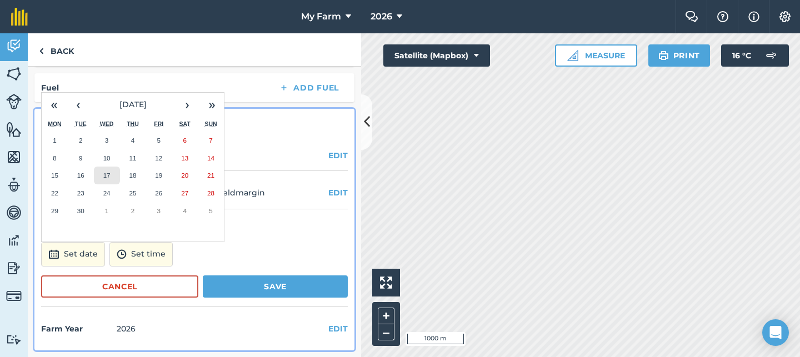
click at [108, 176] on abbr "17" at bounding box center [106, 175] width 7 height 7
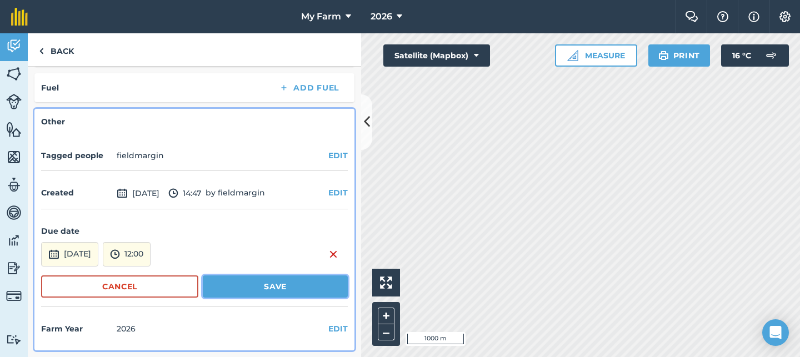
click at [267, 284] on button "Save" at bounding box center [275, 287] width 145 height 22
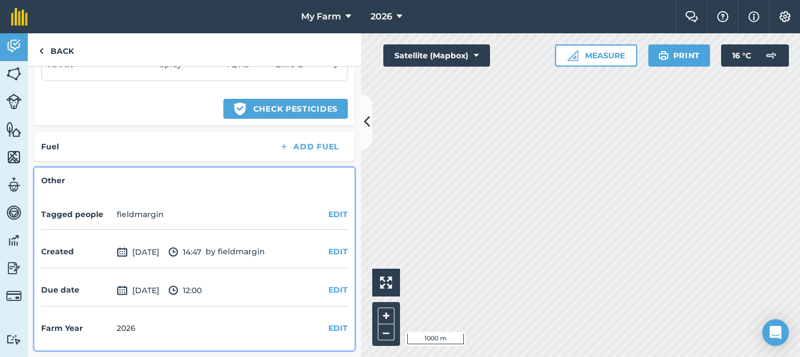
scroll to position [296, 0]
click at [43, 43] on link "Back" at bounding box center [56, 49] width 57 height 33
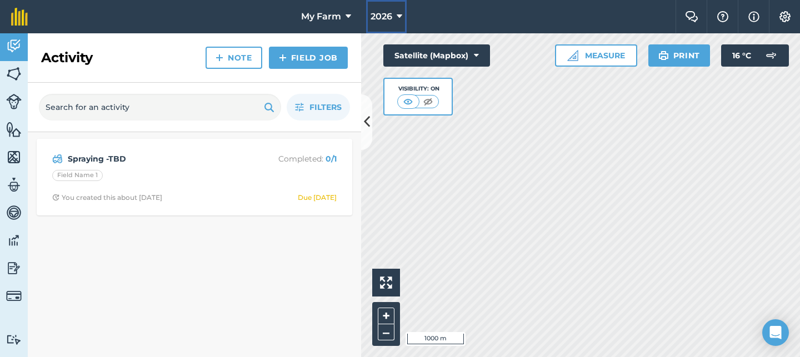
click at [386, 16] on span "2026" at bounding box center [382, 16] width 22 height 13
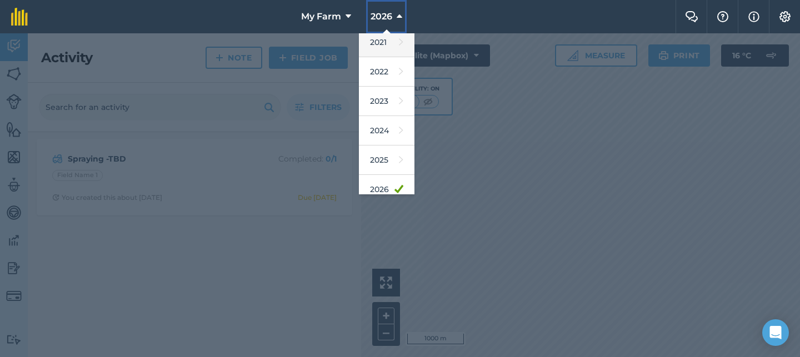
scroll to position [163, 0]
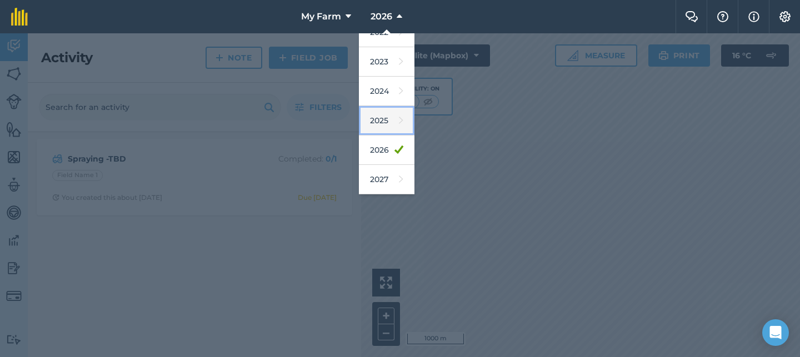
click at [384, 124] on link "2025" at bounding box center [387, 120] width 56 height 29
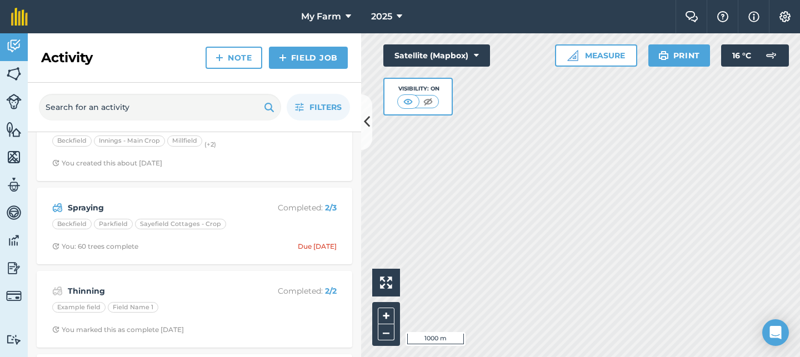
scroll to position [589, 0]
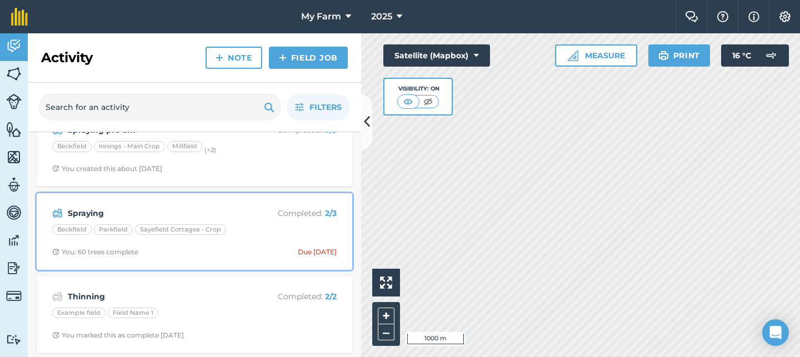
click at [108, 211] on strong "Spraying" at bounding box center [156, 213] width 176 height 12
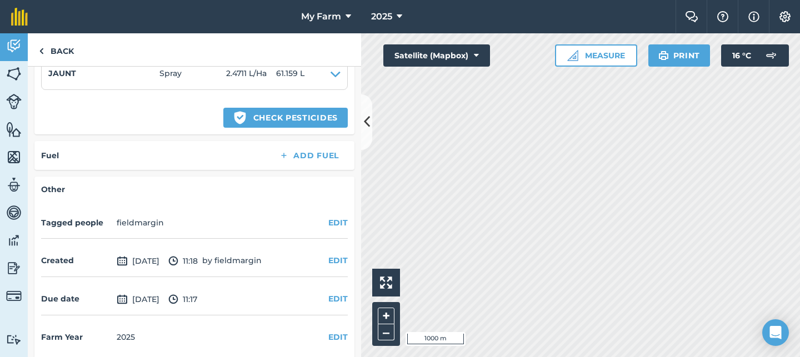
scroll to position [425, 0]
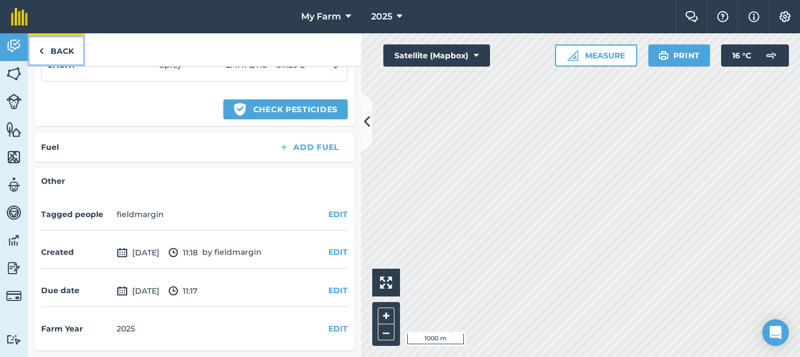
click at [53, 50] on link "Back" at bounding box center [56, 49] width 57 height 33
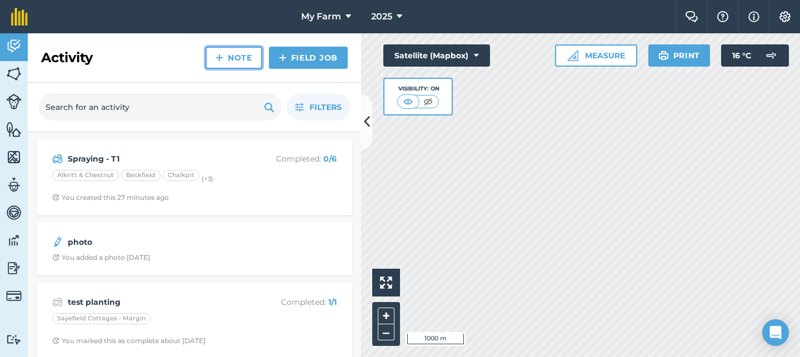
click at [244, 56] on link "Note" at bounding box center [234, 58] width 57 height 22
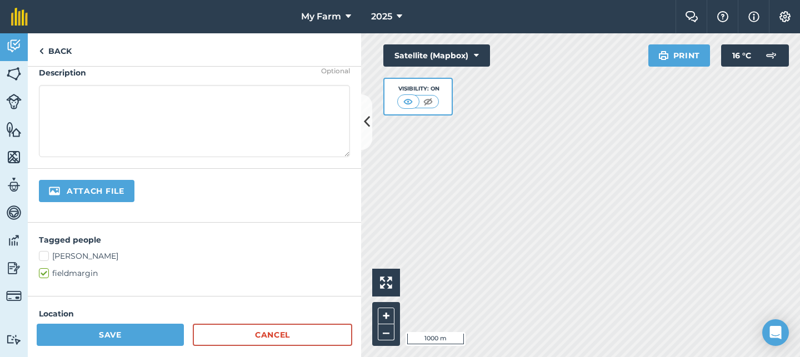
scroll to position [108, 0]
click at [68, 49] on link "Back" at bounding box center [55, 49] width 55 height 33
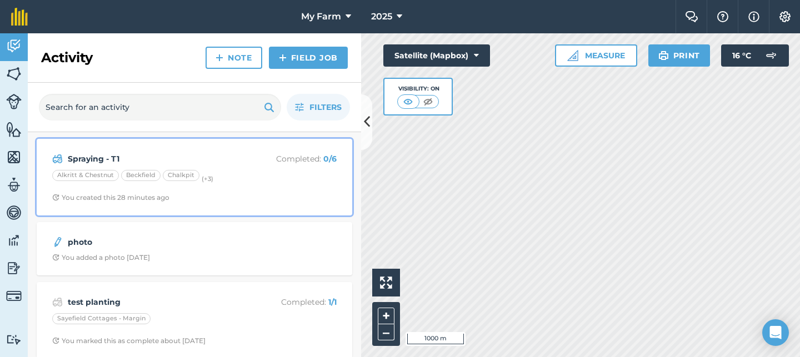
click at [281, 187] on div "Spraying - T1 Completed : 0 / 6 Alkritt & Chestnut Beckfield Chalkpit (+ 3 ) Yo…" at bounding box center [194, 177] width 302 height 63
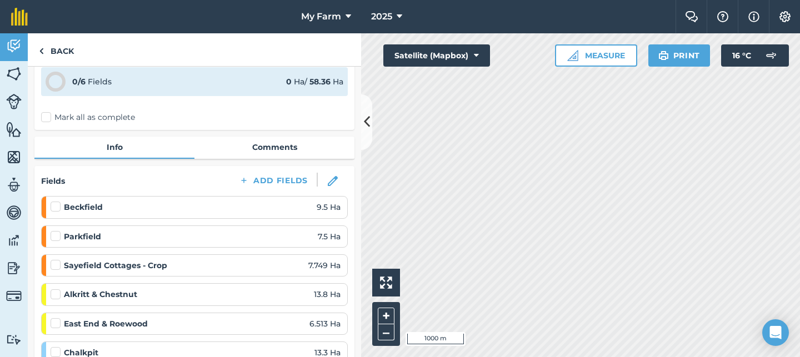
scroll to position [46, 0]
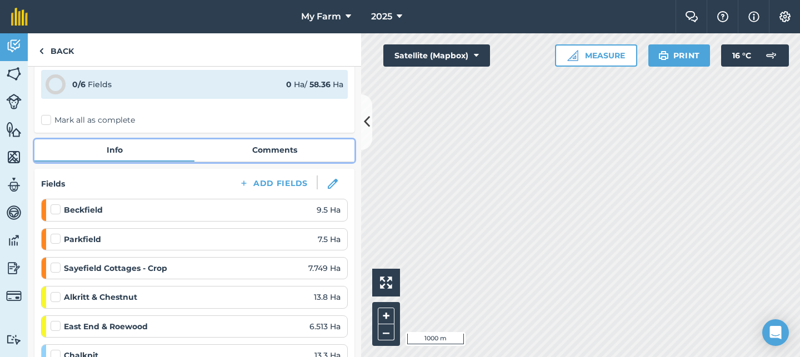
click at [263, 154] on link "Comments" at bounding box center [274, 149] width 160 height 21
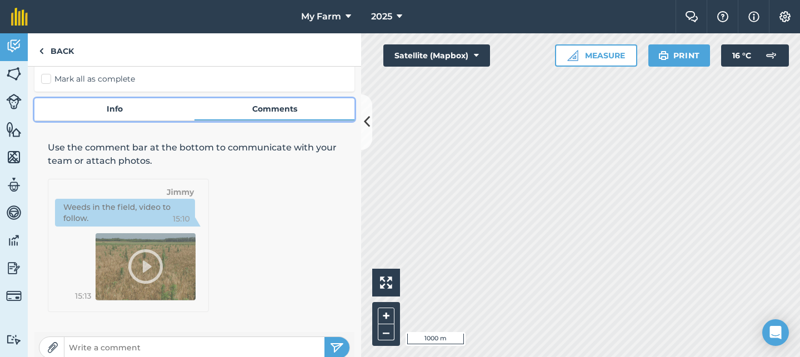
scroll to position [100, 0]
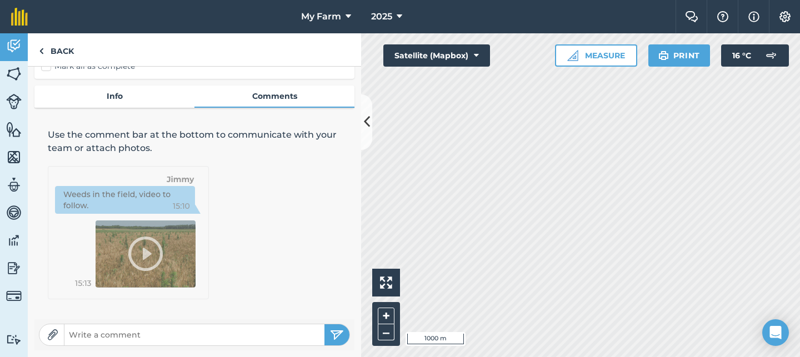
click at [49, 338] on img at bounding box center [52, 334] width 11 height 11
click at [82, 52] on link "Back" at bounding box center [56, 49] width 57 height 33
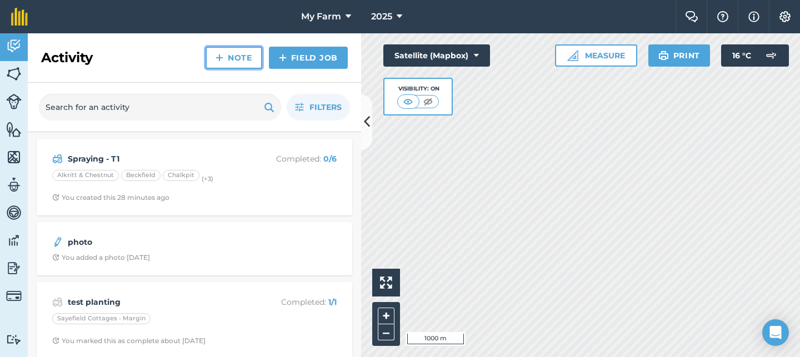
click at [242, 51] on link "Note" at bounding box center [234, 58] width 57 height 22
